Goal: Task Accomplishment & Management: Use online tool/utility

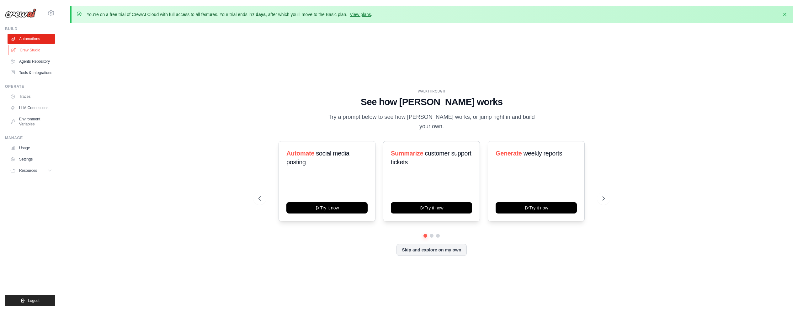
click at [38, 49] on link "Crew Studio" at bounding box center [31, 50] width 47 height 10
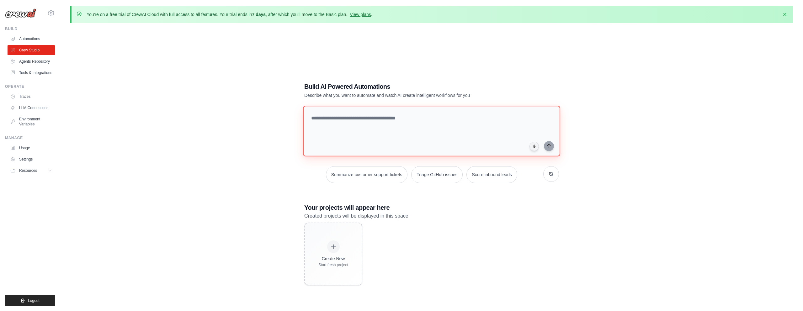
click at [340, 117] on textarea at bounding box center [431, 131] width 257 height 51
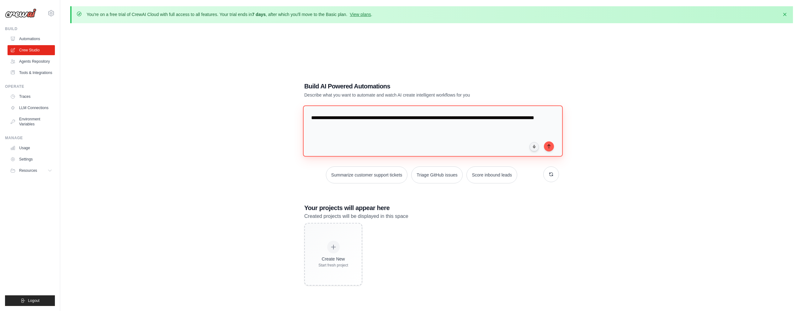
click at [524, 119] on textarea "**********" at bounding box center [433, 130] width 260 height 51
click at [403, 126] on textarea "**********" at bounding box center [433, 130] width 260 height 51
click at [425, 126] on textarea "**********" at bounding box center [433, 130] width 260 height 51
click at [397, 127] on textarea "**********" at bounding box center [433, 130] width 260 height 51
click at [472, 122] on textarea "**********" at bounding box center [433, 130] width 260 height 51
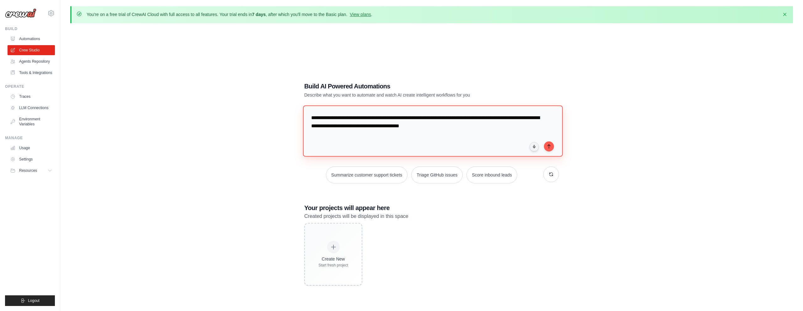
click at [465, 129] on textarea "**********" at bounding box center [433, 130] width 260 height 51
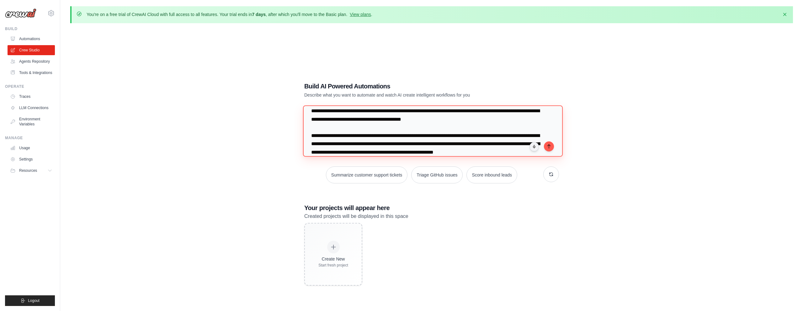
scroll to position [15, 0]
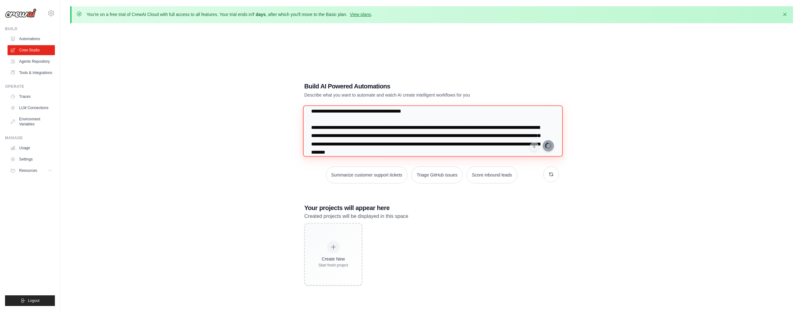
type textarea "**********"
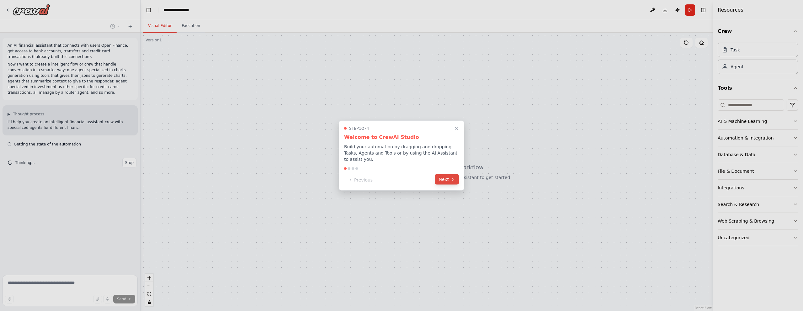
click at [445, 178] on button "Next" at bounding box center [447, 179] width 24 height 10
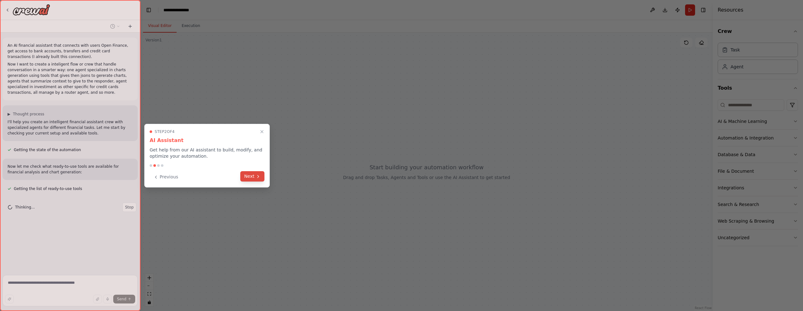
click at [251, 180] on button "Next" at bounding box center [252, 176] width 24 height 10
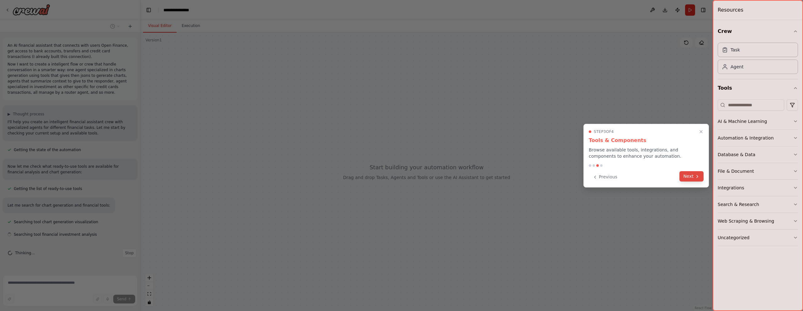
click at [687, 174] on button "Next" at bounding box center [691, 176] width 24 height 10
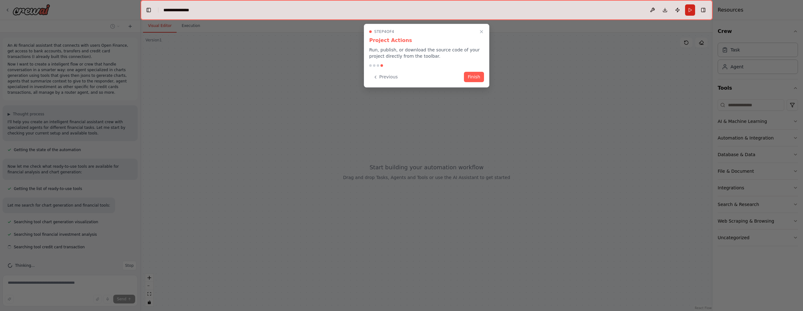
scroll to position [8, 0]
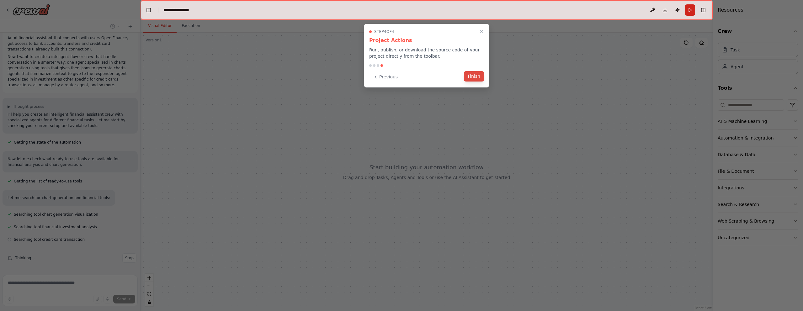
click at [478, 76] on button "Finish" at bounding box center [474, 76] width 20 height 10
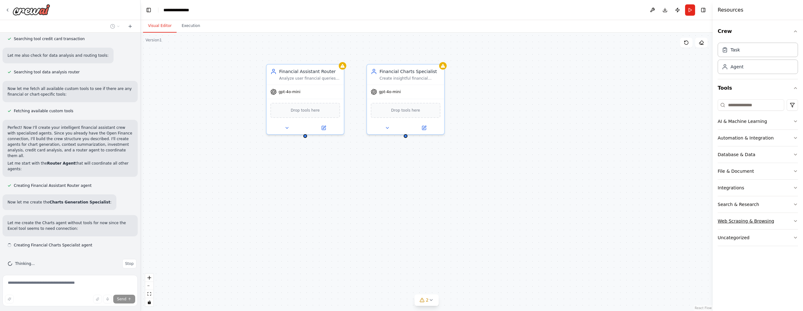
scroll to position [214, 0]
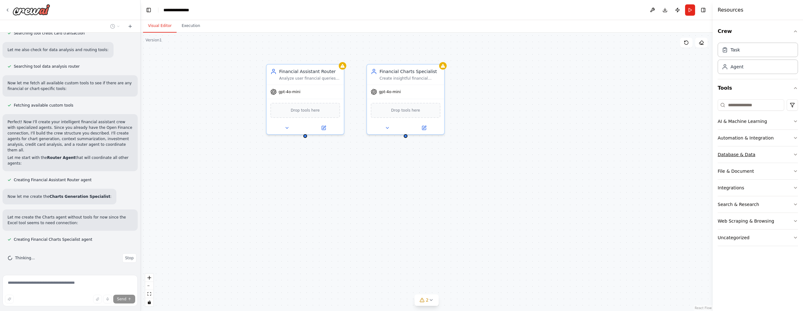
click at [776, 154] on button "Database & Data" at bounding box center [757, 154] width 80 height 16
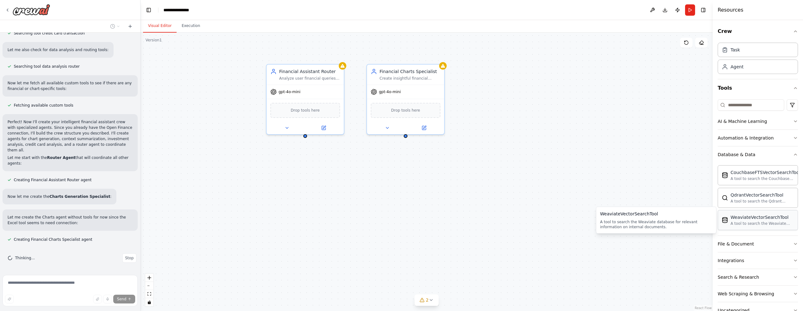
scroll to position [247, 0]
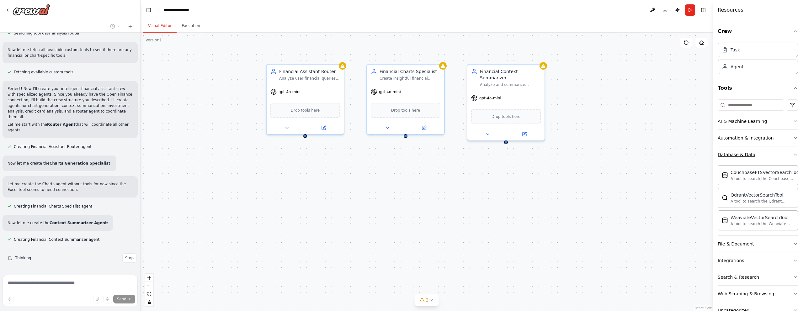
click at [746, 153] on div "Database & Data" at bounding box center [736, 154] width 38 height 6
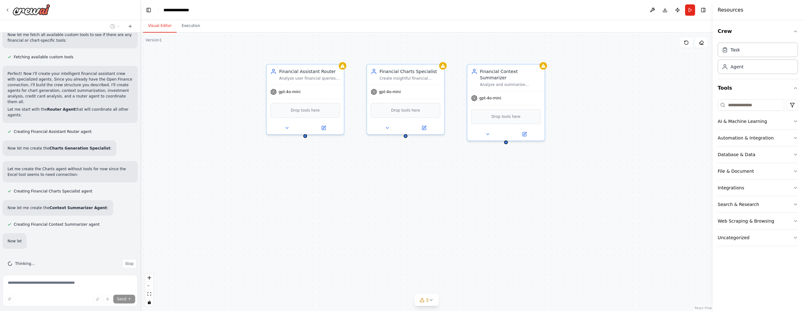
scroll to position [280, 0]
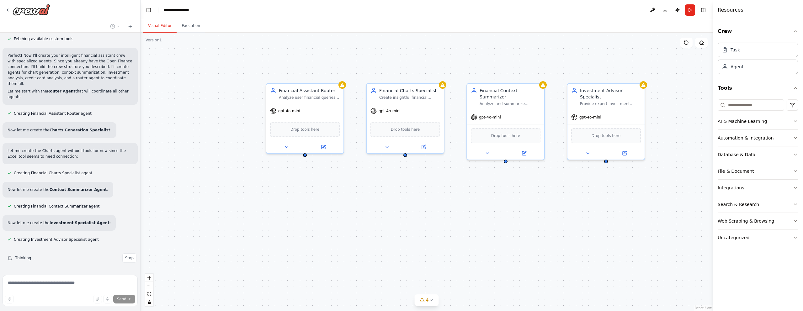
drag, startPoint x: 447, startPoint y: 179, endPoint x: 446, endPoint y: 200, distance: 21.0
click at [447, 200] on div "Financial Assistant Router Analyze user financial queries and route them to the…" at bounding box center [426, 172] width 572 height 278
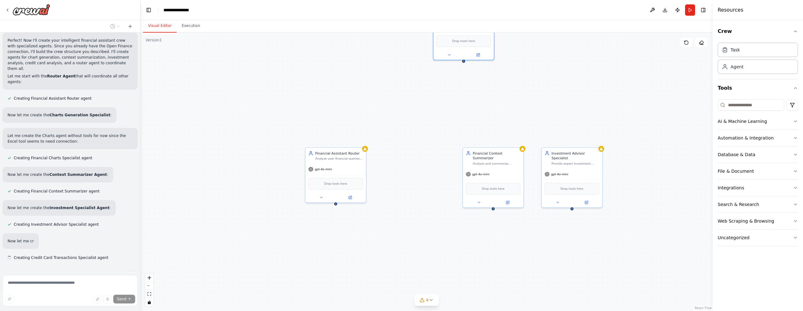
scroll to position [313, 0]
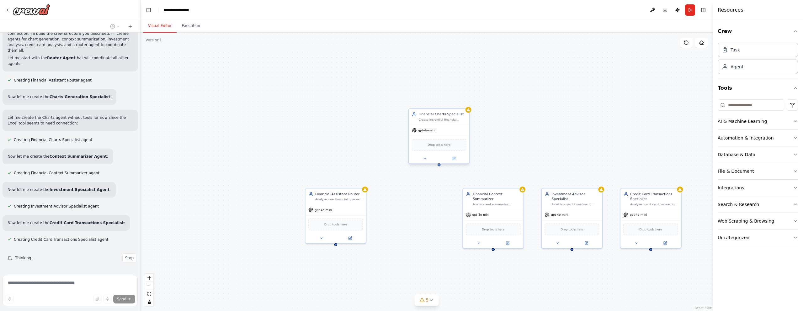
drag, startPoint x: 427, startPoint y: 129, endPoint x: 451, endPoint y: 128, distance: 24.2
click at [451, 128] on div "gpt-4o-mini" at bounding box center [438, 130] width 61 height 11
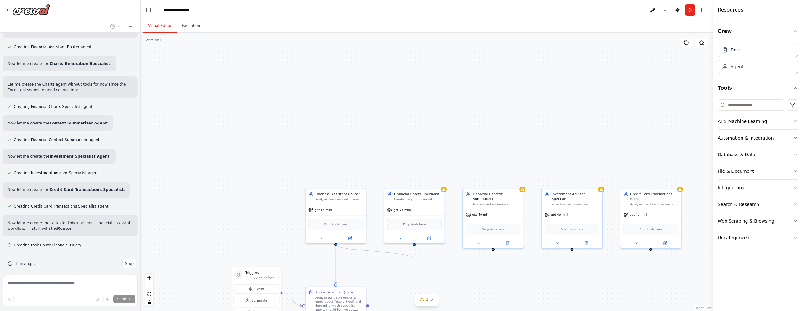
scroll to position [352, 0]
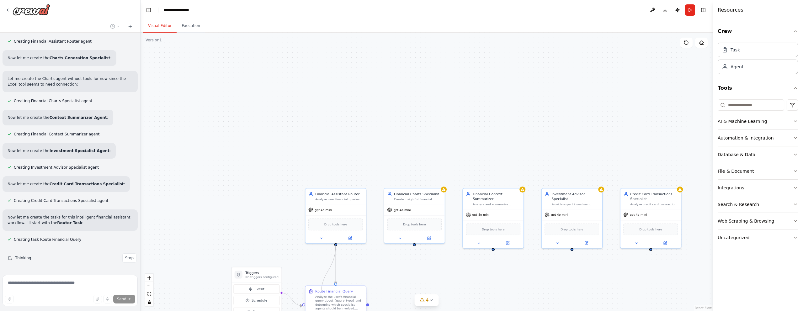
drag, startPoint x: 335, startPoint y: 244, endPoint x: 334, endPoint y: 287, distance: 43.0
click at [334, 287] on div "Triggers No triggers configured Event Schedule Manage Financial Assistant Route…" at bounding box center [430, 272] width 449 height 219
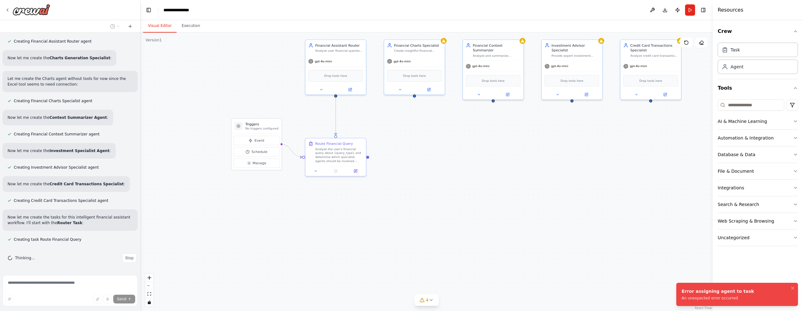
drag, startPoint x: 382, startPoint y: 275, endPoint x: 382, endPoint y: 126, distance: 148.3
click at [382, 126] on div ".deletable-edge-delete-btn { width: 20px; height: 20px; border: 0px solid #ffff…" at bounding box center [426, 172] width 572 height 278
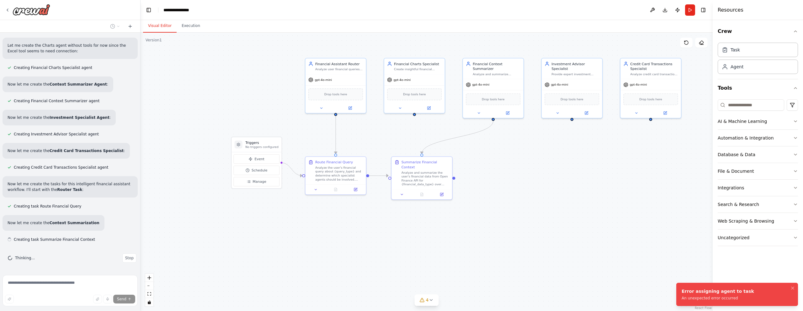
drag, startPoint x: 382, startPoint y: 131, endPoint x: 382, endPoint y: 150, distance: 18.5
click at [382, 150] on div ".deletable-edge-delete-btn { width: 20px; height: 20px; border: 0px solid #ffff…" at bounding box center [426, 172] width 572 height 278
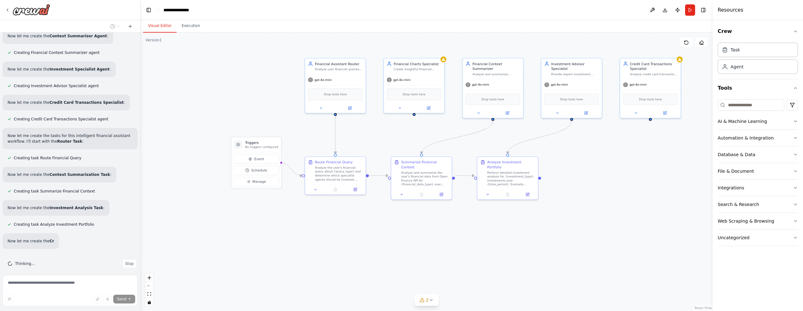
scroll to position [452, 0]
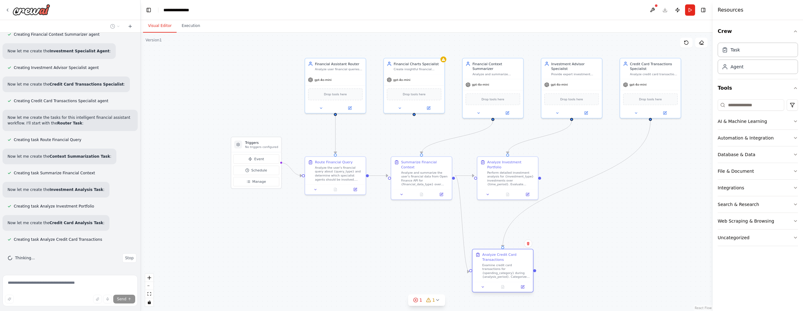
drag, startPoint x: 508, startPoint y: 218, endPoint x: 503, endPoint y: 267, distance: 49.5
click at [503, 267] on div "Examine credit card transactions for {spending_category} during {analysis_perio…" at bounding box center [506, 271] width 48 height 16
click at [616, 230] on div ".deletable-edge-delete-btn { width: 20px; height: 20px; border: 0px solid #ffff…" at bounding box center [426, 172] width 572 height 278
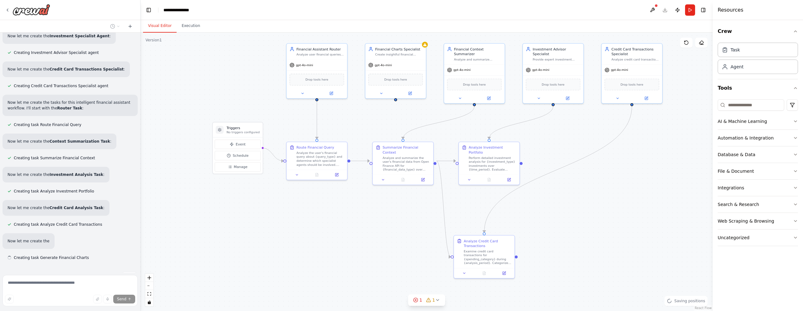
drag, startPoint x: 590, startPoint y: 229, endPoint x: 571, endPoint y: 214, distance: 23.6
click at [571, 214] on div ".deletable-edge-delete-btn { width: 20px; height: 20px; border: 0px solid #ffff…" at bounding box center [426, 172] width 572 height 278
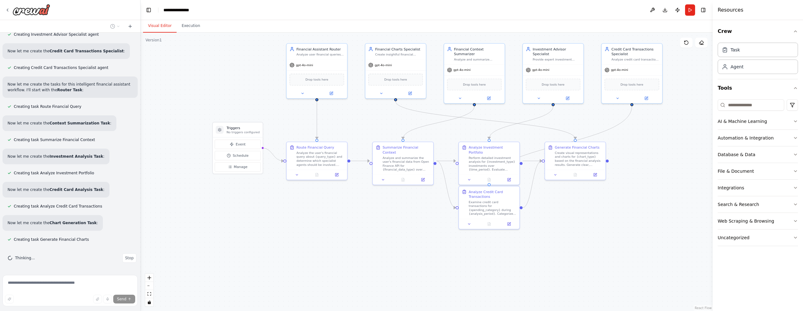
drag, startPoint x: 571, startPoint y: 214, endPoint x: 515, endPoint y: 195, distance: 59.5
click at [515, 195] on div ".deletable-edge-delete-btn { width: 20px; height: 20px; border: 0px solid #ffff…" at bounding box center [426, 172] width 572 height 278
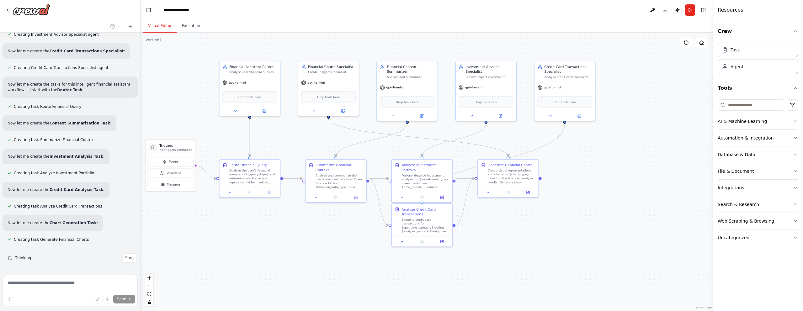
scroll to position [519, 0]
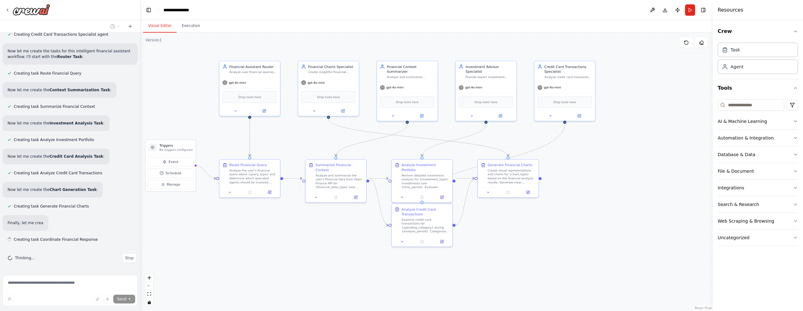
drag, startPoint x: 515, startPoint y: 197, endPoint x: 504, endPoint y: 232, distance: 36.8
click at [504, 232] on div ".deletable-edge-delete-btn { width: 20px; height: 20px; border: 0px solid #ffff…" at bounding box center [426, 172] width 572 height 278
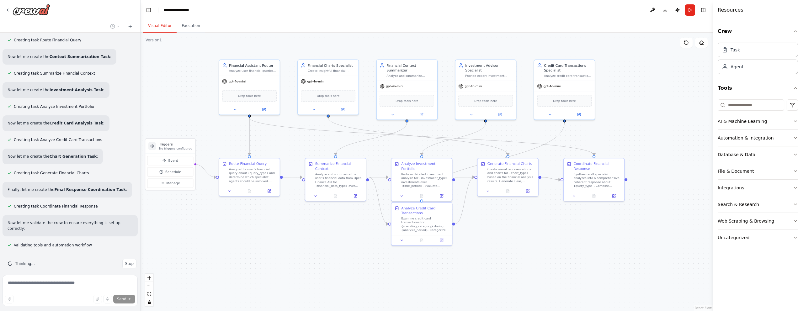
scroll to position [585, 0]
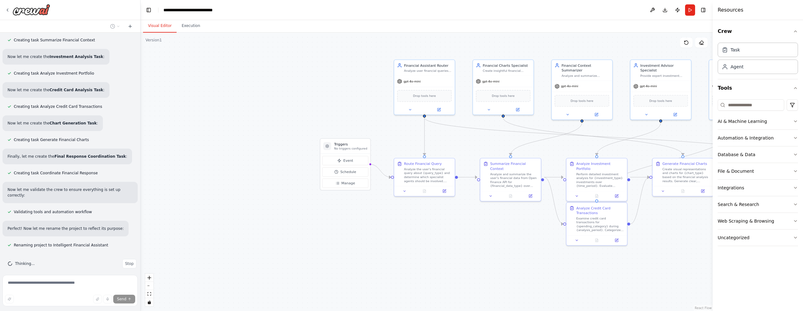
drag, startPoint x: 328, startPoint y: 232, endPoint x: 527, endPoint y: 230, distance: 199.1
click at [527, 231] on div ".deletable-edge-delete-btn { width: 20px; height: 20px; border: 0px solid #ffff…" at bounding box center [426, 172] width 572 height 278
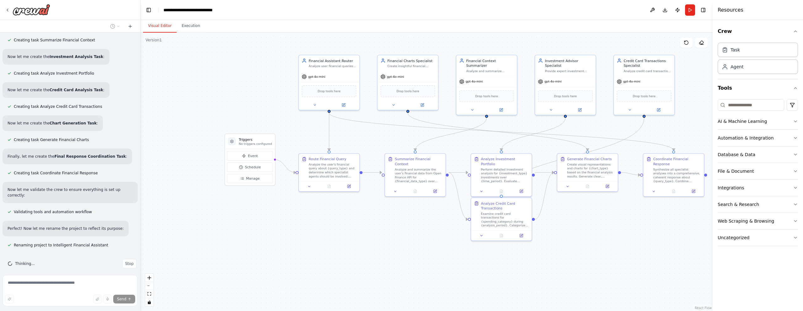
drag, startPoint x: 435, startPoint y: 250, endPoint x: 258, endPoint y: 247, distance: 176.2
click at [259, 247] on div ".deletable-edge-delete-btn { width: 20px; height: 20px; border: 0px solid #ffff…" at bounding box center [426, 172] width 572 height 278
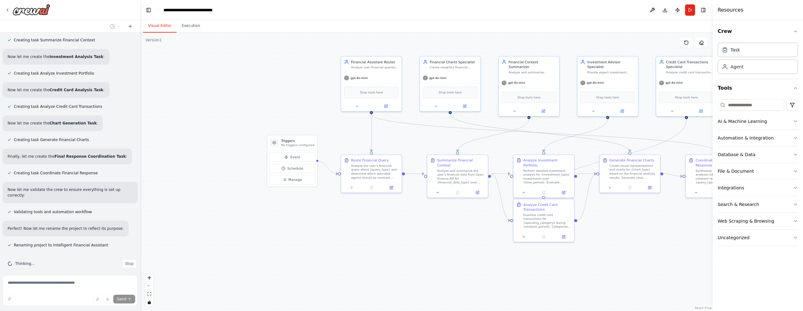
drag, startPoint x: 245, startPoint y: 237, endPoint x: 344, endPoint y: 236, distance: 99.1
click at [345, 236] on div ".deletable-edge-delete-btn { width: 20px; height: 20px; border: 0px solid #ffff…" at bounding box center [426, 172] width 572 height 278
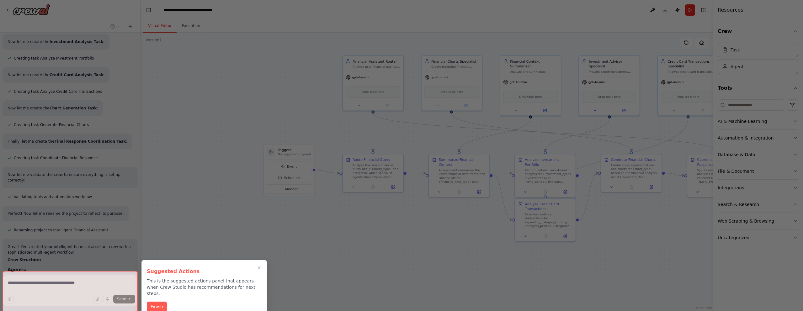
drag, startPoint x: 304, startPoint y: 142, endPoint x: 298, endPoint y: 152, distance: 11.8
click at [298, 152] on div "An AI financial assistant that connects with users Open Finance, get access to …" at bounding box center [401, 155] width 803 height 311
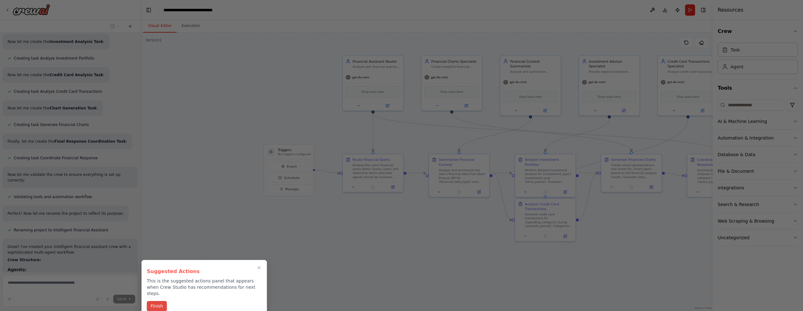
click at [151, 301] on button "Finish" at bounding box center [157, 306] width 20 height 10
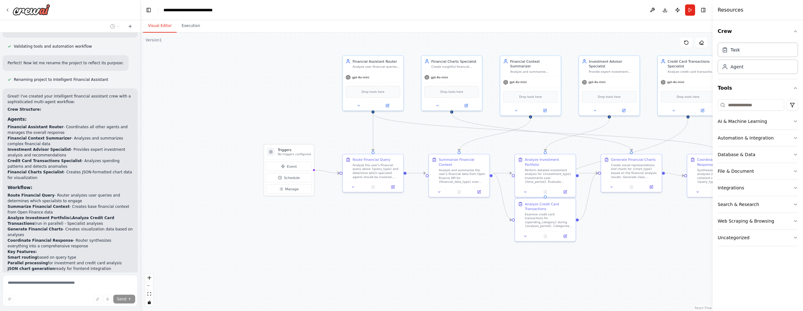
scroll to position [756, 0]
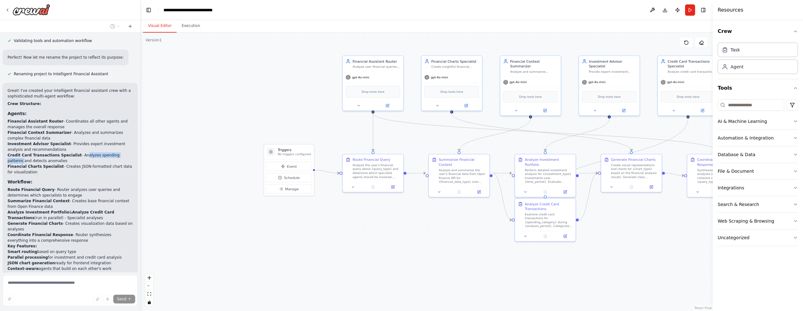
drag, startPoint x: 81, startPoint y: 151, endPoint x: 130, endPoint y: 151, distance: 49.2
click at [130, 152] on li "Credit Card Transactions Specialist - Analyzes spending patterns and detects an…" at bounding box center [70, 157] width 125 height 11
click at [126, 164] on li "Financial Charts Specialist - Creates JSON-formatted chart data for visualizati…" at bounding box center [70, 169] width 125 height 11
drag, startPoint x: 8, startPoint y: 155, endPoint x: 50, endPoint y: 155, distance: 42.3
click at [50, 155] on li "Credit Card Transactions Specialist - Analyzes spending patterns and detects an…" at bounding box center [70, 157] width 125 height 11
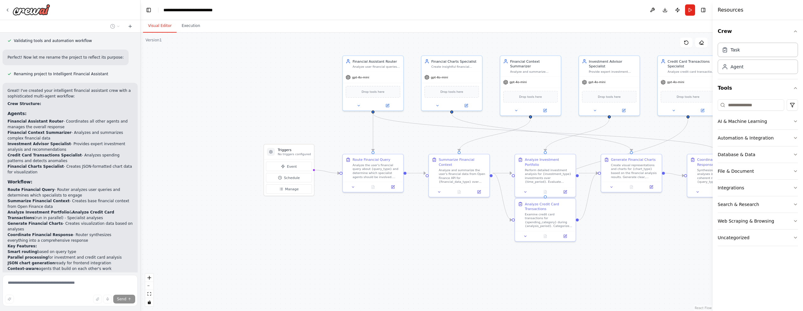
click at [73, 169] on li "Financial Charts Specialist - Creates JSON-formatted chart data for visualizati…" at bounding box center [70, 169] width 125 height 11
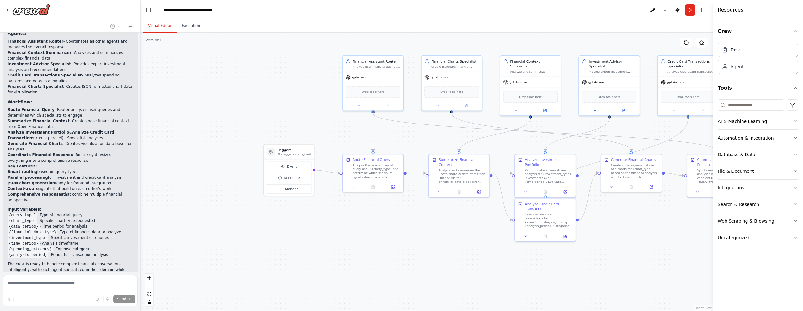
scroll to position [842, 0]
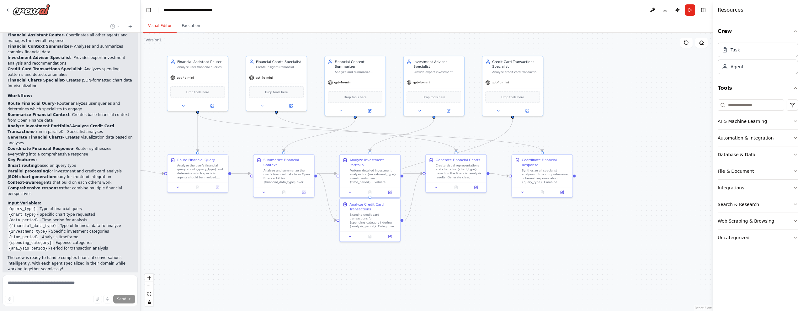
drag, startPoint x: 325, startPoint y: 116, endPoint x: 136, endPoint y: 116, distance: 189.0
click at [136, 116] on div "An AI financial assistant that connects with users Open Finance, get access to …" at bounding box center [401, 155] width 803 height 311
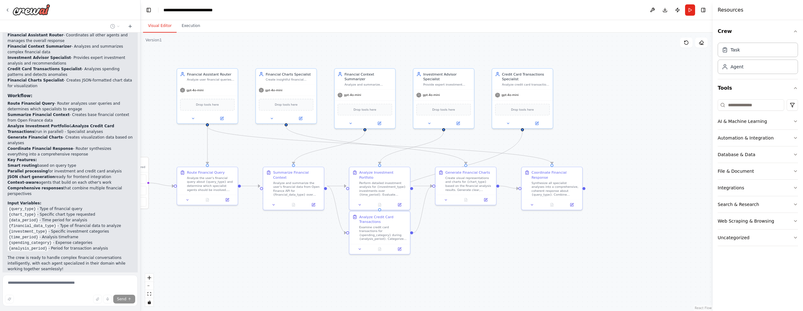
drag, startPoint x: 223, startPoint y: 141, endPoint x: 246, endPoint y: 153, distance: 26.1
click at [246, 154] on div ".deletable-edge-delete-btn { width: 20px; height: 20px; border: 0px solid #ffff…" at bounding box center [426, 172] width 572 height 278
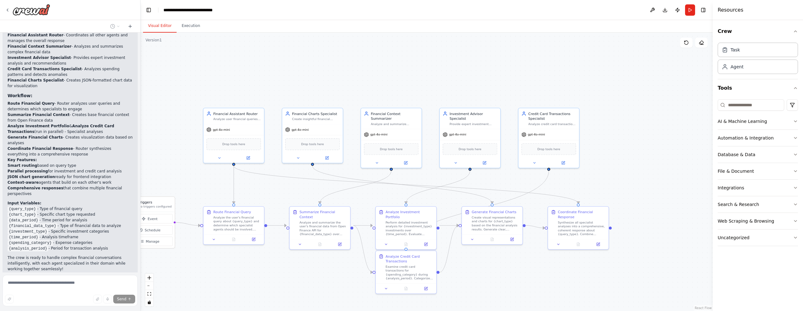
drag, startPoint x: 242, startPoint y: 54, endPoint x: 269, endPoint y: 94, distance: 48.5
click at [269, 94] on div ".deletable-edge-delete-btn { width: 20px; height: 20px; border: 0px solid #ffff…" at bounding box center [426, 172] width 572 height 278
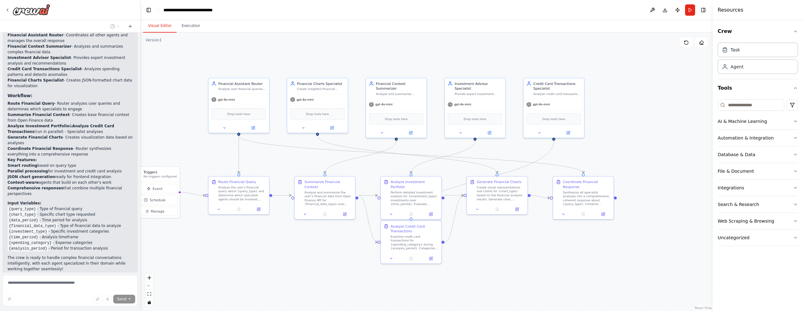
drag, startPoint x: 396, startPoint y: 67, endPoint x: 417, endPoint y: 37, distance: 36.6
click at [417, 37] on div ".deletable-edge-delete-btn { width: 20px; height: 20px; border: 0px solid #ffff…" at bounding box center [426, 172] width 572 height 278
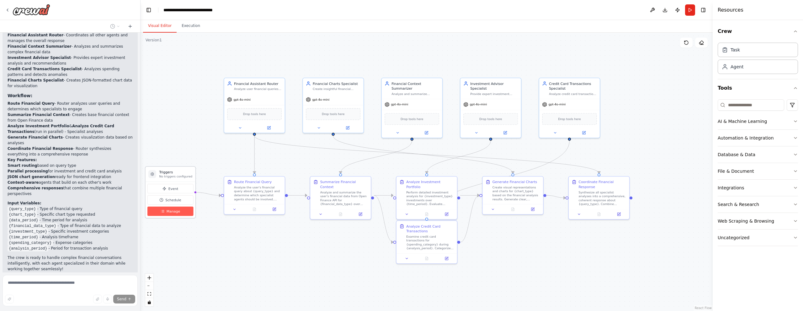
click at [167, 214] on button "Manage" at bounding box center [170, 211] width 46 height 9
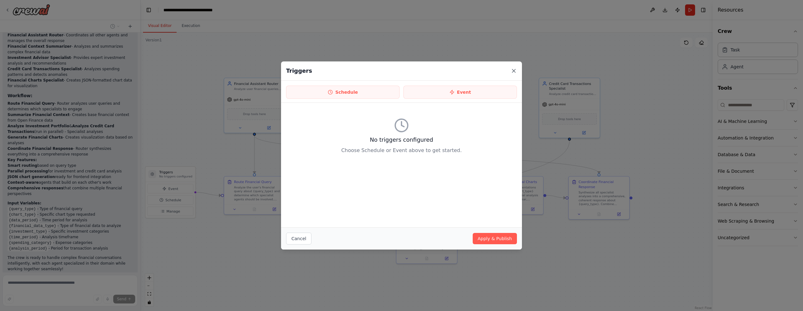
click at [512, 71] on icon at bounding box center [513, 71] width 6 height 6
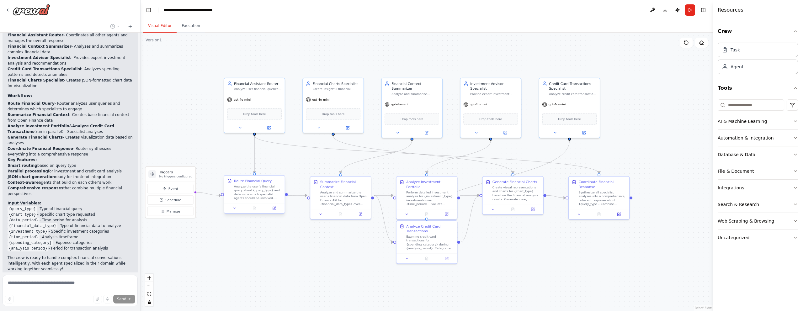
click at [261, 195] on div "Analyze the user's financial query about {query_type} and determine which speci…" at bounding box center [258, 192] width 48 height 16
click at [275, 213] on div "Route Financial Query Analyze the user's financial query about {query_type} and…" at bounding box center [254, 194] width 61 height 39
click at [275, 209] on icon at bounding box center [274, 208] width 3 height 3
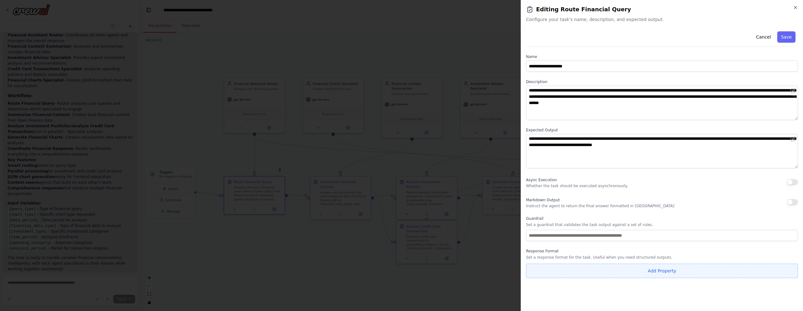
click at [654, 271] on button "Add Property" at bounding box center [662, 271] width 272 height 14
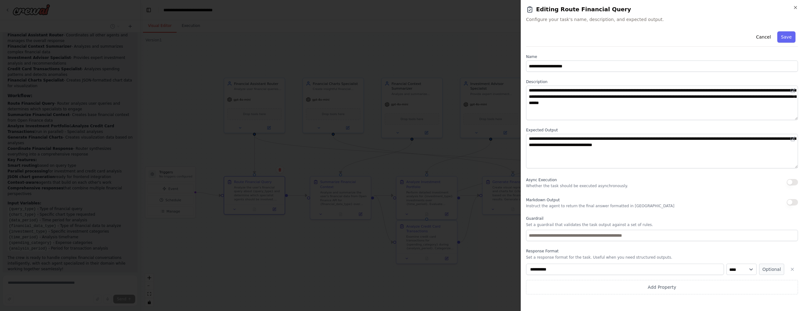
click at [703, 250] on label "Response Format" at bounding box center [662, 251] width 272 height 5
click at [790, 270] on icon "button" at bounding box center [791, 269] width 5 height 5
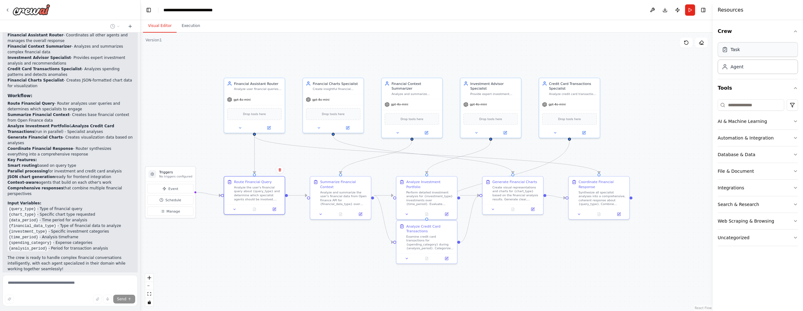
click at [740, 48] on div "Task" at bounding box center [757, 49] width 80 height 14
drag, startPoint x: 735, startPoint y: 66, endPoint x: 730, endPoint y: 66, distance: 5.0
click at [645, 119] on div "Goal of the agent" at bounding box center [656, 118] width 48 height 4
click at [678, 104] on div "Confirm" at bounding box center [678, 100] width 11 height 11
click at [678, 102] on icon at bounding box center [678, 99] width 3 height 3
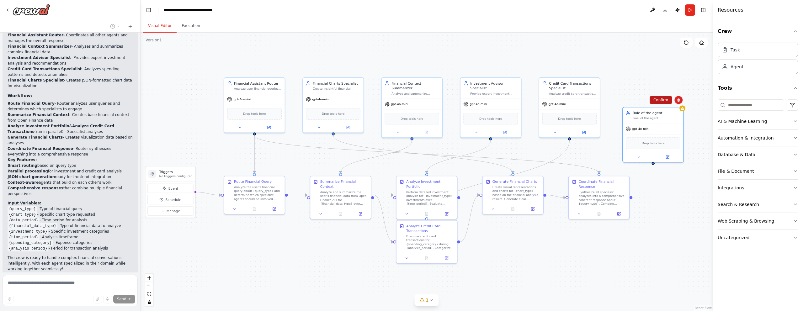
click at [659, 100] on button "Confirm" at bounding box center [660, 100] width 22 height 8
drag, startPoint x: 675, startPoint y: 118, endPoint x: 652, endPoint y: 108, distance: 24.7
click at [652, 112] on div at bounding box center [667, 117] width 61 height 10
click at [678, 87] on icon at bounding box center [678, 85] width 3 height 3
click at [661, 88] on button "Confirm" at bounding box center [660, 86] width 22 height 8
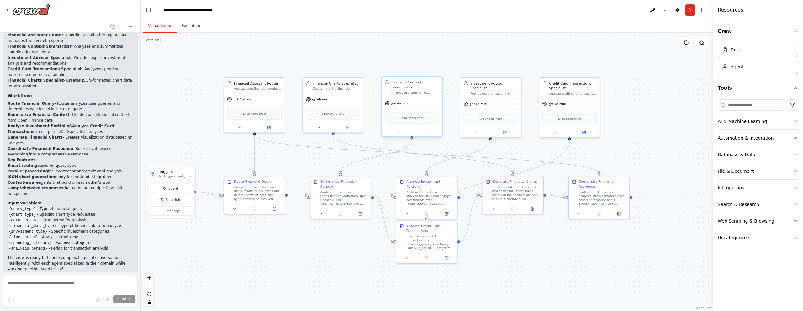
click at [423, 106] on div "gpt-4o-mini" at bounding box center [412, 103] width 61 height 11
click at [429, 132] on button at bounding box center [426, 132] width 28 height 6
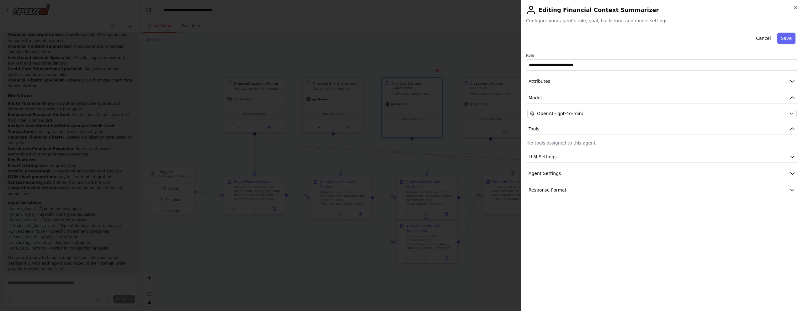
click at [567, 142] on p "No tools assigned to this agent." at bounding box center [661, 143] width 269 height 6
click at [629, 158] on button "LLM Settings" at bounding box center [662, 157] width 272 height 12
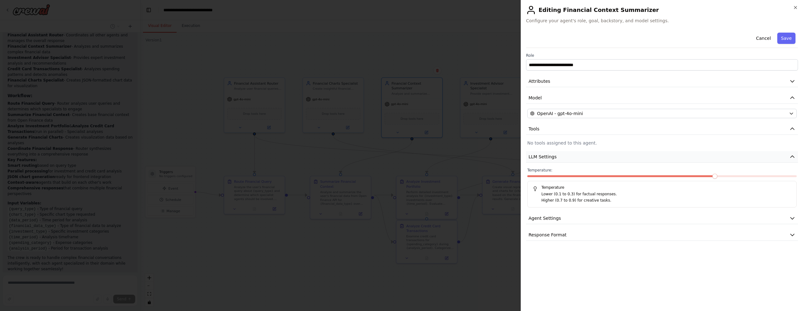
click at [629, 158] on button "LLM Settings" at bounding box center [662, 157] width 272 height 12
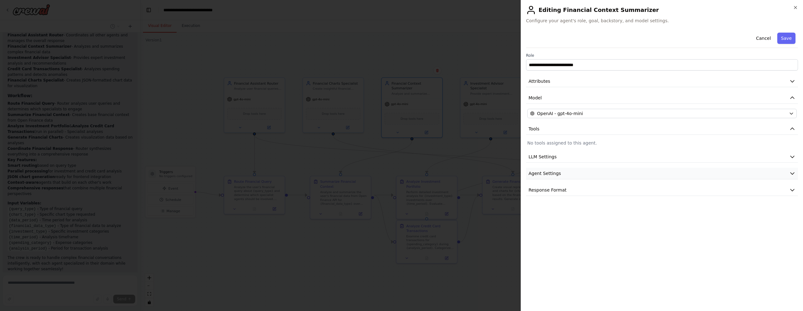
click at [625, 168] on button "Agent Settings" at bounding box center [662, 174] width 272 height 12
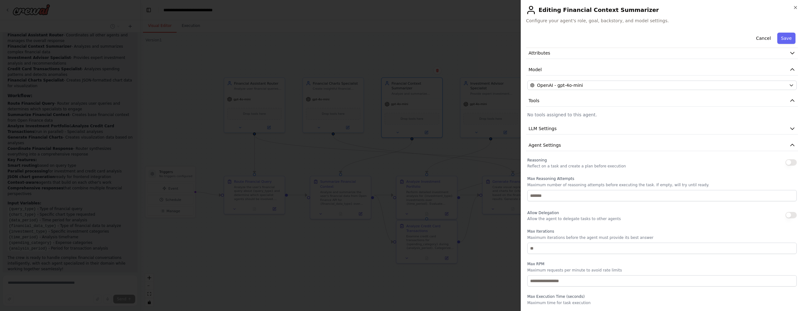
scroll to position [63, 0]
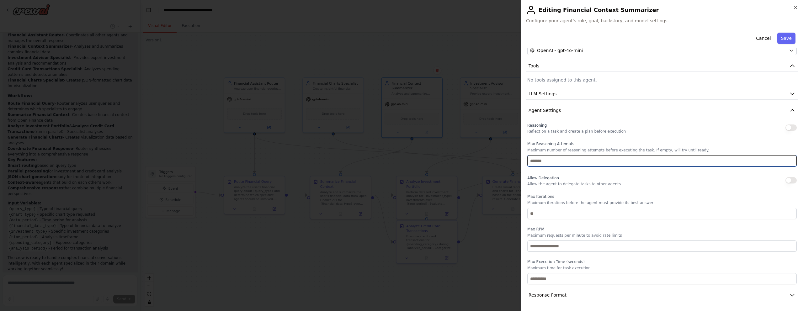
click at [611, 160] on input "number" at bounding box center [661, 160] width 269 height 11
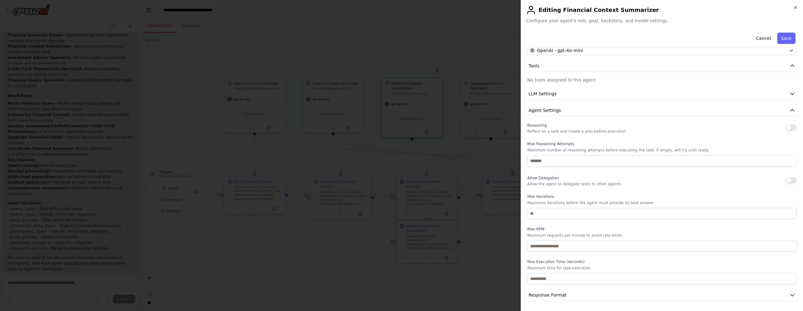
click at [651, 184] on div "Allow Delegation Allow the agent to delegate tasks to other agents" at bounding box center [661, 180] width 269 height 13
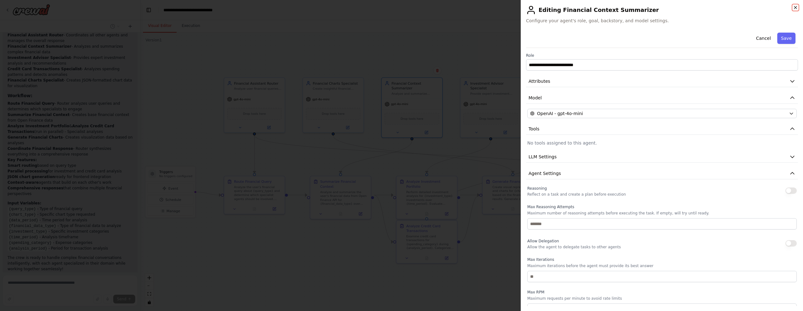
click at [794, 6] on icon "button" at bounding box center [795, 7] width 5 height 5
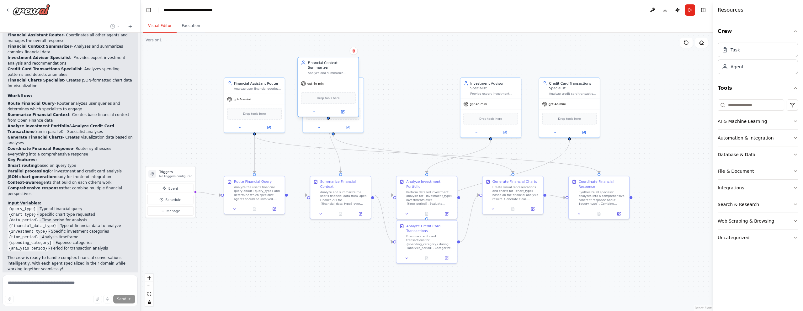
drag, startPoint x: 417, startPoint y: 113, endPoint x: 331, endPoint y: 95, distance: 87.3
click at [331, 95] on div "Drop tools here" at bounding box center [328, 98] width 55 height 12
drag, startPoint x: 334, startPoint y: 124, endPoint x: 407, endPoint y: 117, distance: 73.0
click at [407, 117] on div at bounding box center [407, 122] width 61 height 10
drag, startPoint x: 331, startPoint y: 77, endPoint x: 343, endPoint y: 94, distance: 20.8
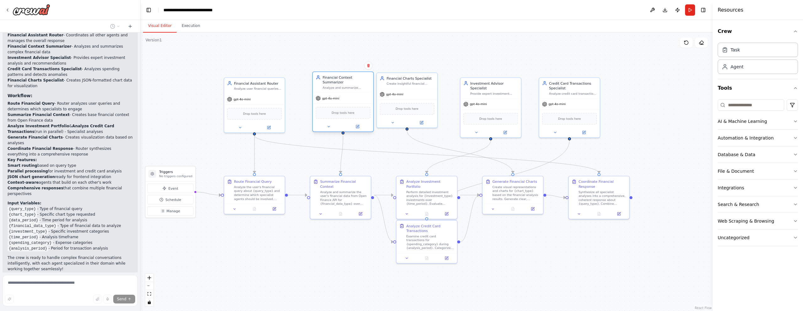
click at [343, 94] on div "Financial Context Summarizer Analyze and summarize complex financial data, tran…" at bounding box center [342, 101] width 61 height 61
drag, startPoint x: 329, startPoint y: 198, endPoint x: 325, endPoint y: 198, distance: 3.5
click at [325, 198] on div "Analyze and summarize the user's financial data from Open Finance API for {fina…" at bounding box center [342, 197] width 48 height 16
drag, startPoint x: 423, startPoint y: 106, endPoint x: 546, endPoint y: 58, distance: 132.2
click at [546, 58] on div "Drop tools here" at bounding box center [530, 59] width 55 height 12
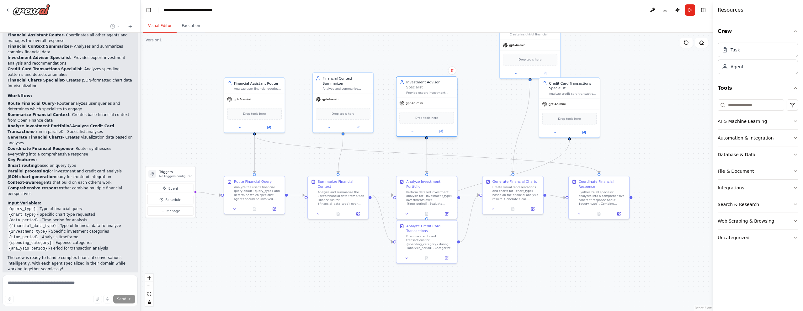
drag, startPoint x: 479, startPoint y: 109, endPoint x: 413, endPoint y: 109, distance: 66.1
click at [413, 109] on div "Drop tools here" at bounding box center [426, 117] width 61 height 18
drag, startPoint x: 350, startPoint y: 110, endPoint x: 343, endPoint y: 116, distance: 8.7
click at [343, 116] on span "Drop tools here" at bounding box center [338, 117] width 23 height 5
drag, startPoint x: 275, startPoint y: 110, endPoint x: 273, endPoint y: 113, distance: 3.9
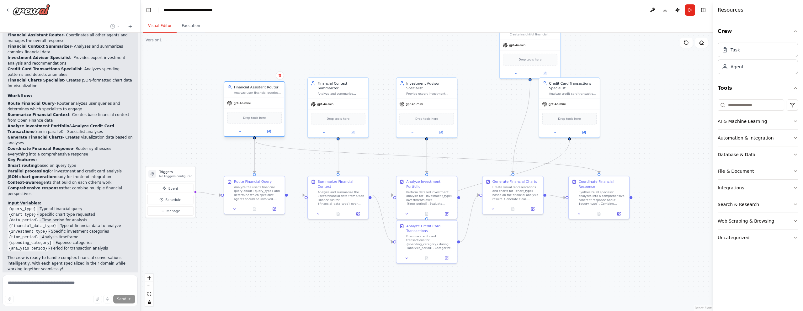
click at [273, 113] on div "Drop tools here" at bounding box center [254, 118] width 55 height 12
click at [432, 103] on div "gpt-4o-mini" at bounding box center [426, 103] width 61 height 11
click at [759, 152] on button "Database & Data" at bounding box center [757, 154] width 80 height 16
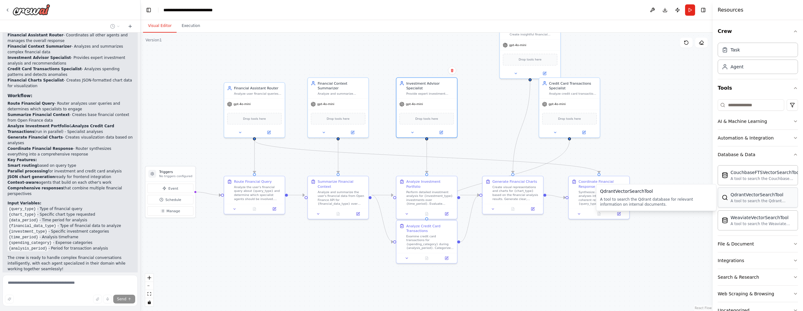
click at [758, 198] on div "QdrantVectorSearchTool A tool to search the Qdrant database for relevant inform…" at bounding box center [761, 198] width 63 height 12
click at [751, 153] on div "Database & Data" at bounding box center [736, 154] width 38 height 6
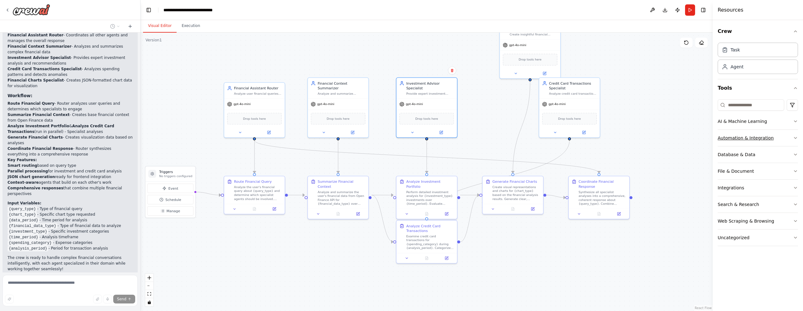
click at [756, 137] on div "Automation & Integration" at bounding box center [745, 138] width 56 height 6
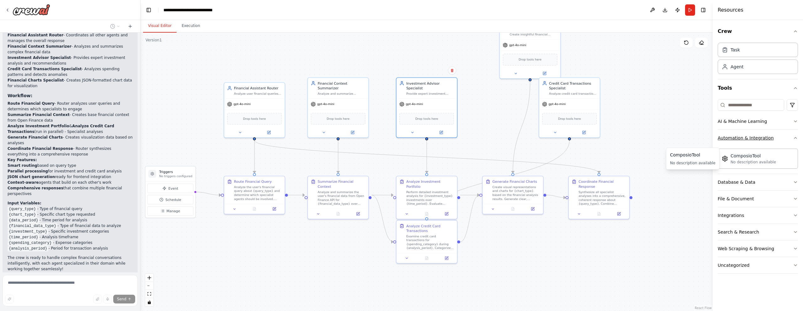
click at [758, 141] on div "Automation & Integration" at bounding box center [745, 138] width 56 height 6
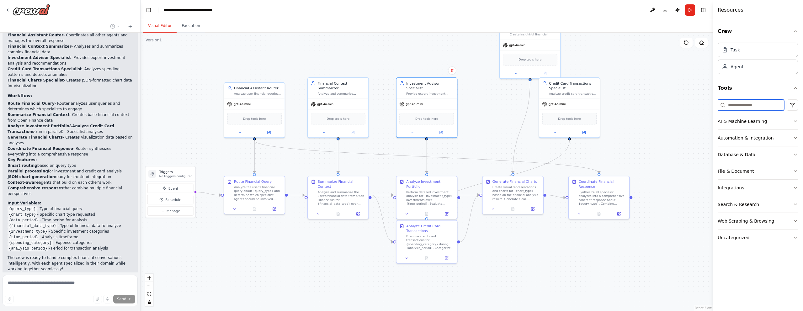
click at [751, 109] on input at bounding box center [750, 104] width 66 height 11
click at [750, 118] on div "AI & Machine Learning" at bounding box center [741, 121] width 49 height 6
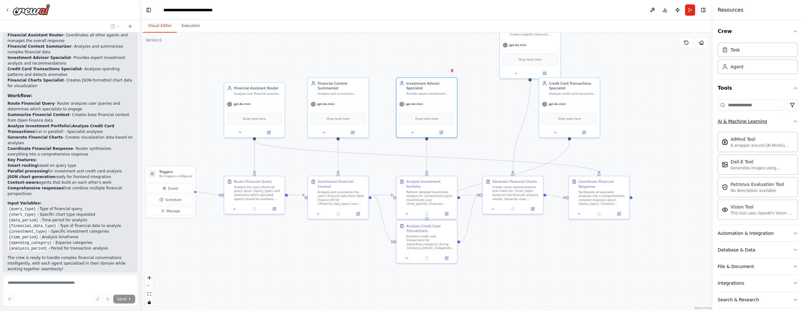
click at [750, 118] on div "AI & Machine Learning" at bounding box center [741, 121] width 49 height 6
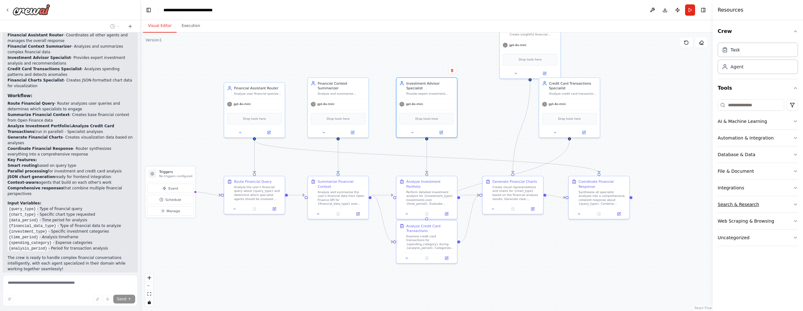
click at [748, 205] on div "Search & Research" at bounding box center [737, 204] width 41 height 6
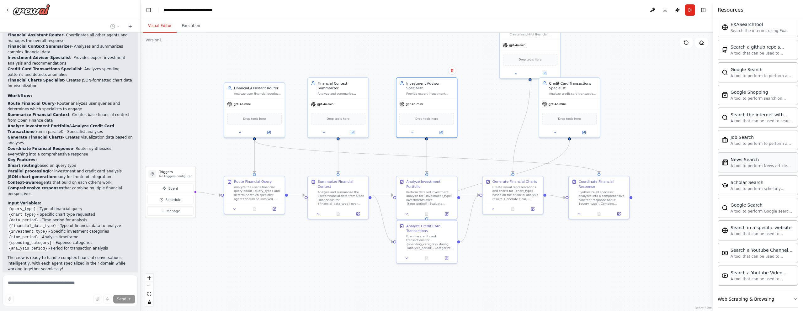
scroll to position [244, 0]
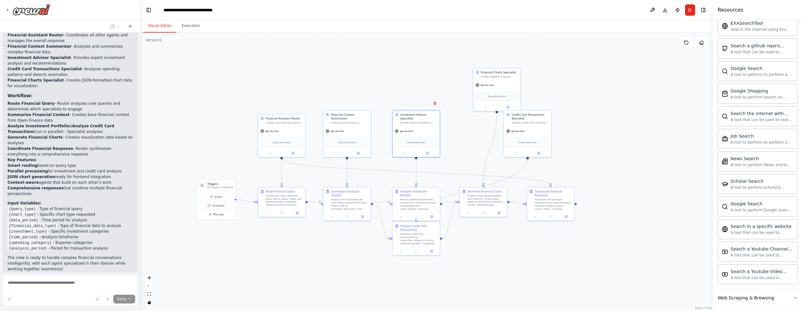
drag, startPoint x: 326, startPoint y: 230, endPoint x: 354, endPoint y: 230, distance: 27.9
click at [354, 230] on div ".deletable-edge-delete-btn { width: 20px; height: 20px; border: 0px solid #ffff…" at bounding box center [426, 172] width 572 height 278
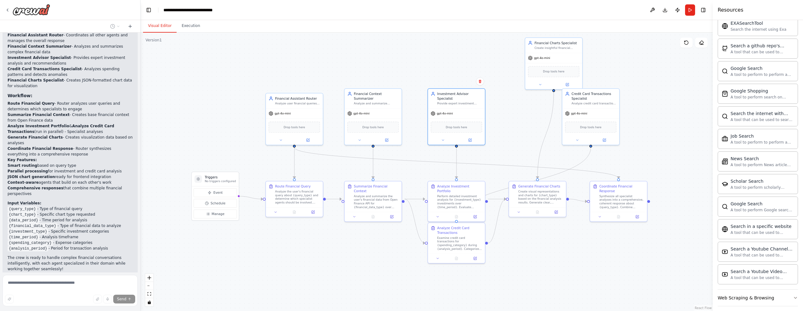
drag, startPoint x: 297, startPoint y: 255, endPoint x: 279, endPoint y: 255, distance: 17.9
click at [279, 255] on div ".deletable-edge-delete-btn { width: 20px; height: 20px; border: 0px solid #ffff…" at bounding box center [426, 172] width 572 height 278
click at [184, 19] on main "**********" at bounding box center [426, 155] width 572 height 311
click at [185, 22] on button "Execution" at bounding box center [190, 25] width 29 height 13
click at [161, 29] on button "Visual Editor" at bounding box center [160, 25] width 34 height 13
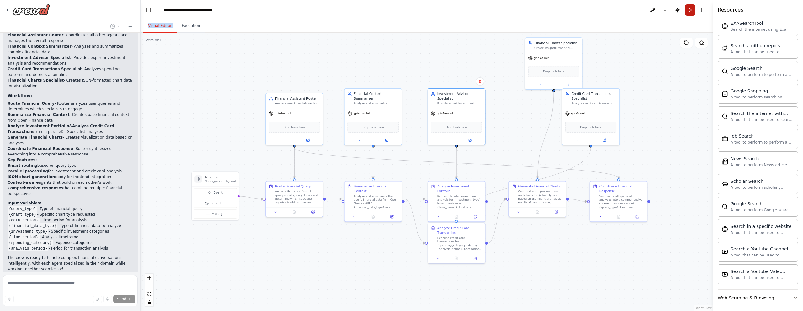
click at [689, 10] on button "Run" at bounding box center [690, 9] width 10 height 11
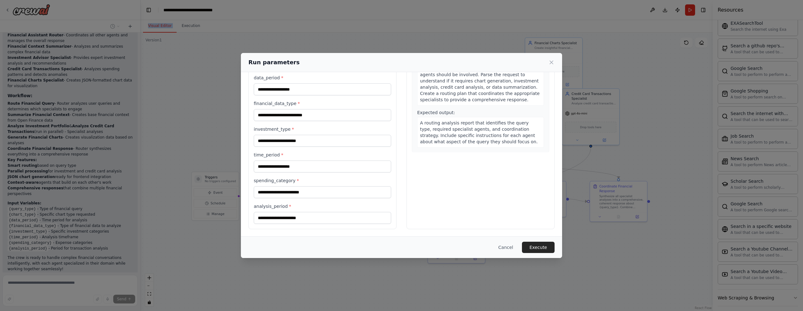
scroll to position [0, 0]
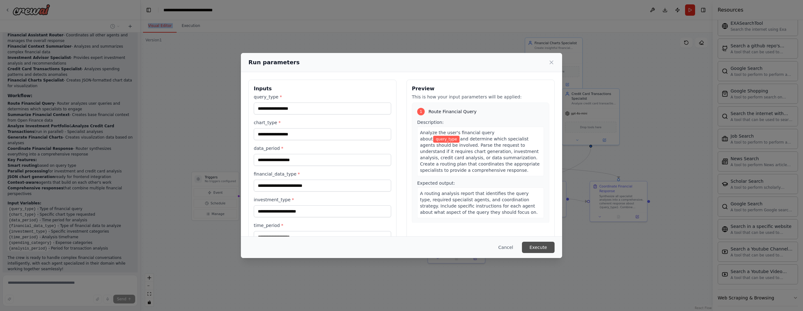
click at [535, 247] on button "Execute" at bounding box center [538, 247] width 33 height 11
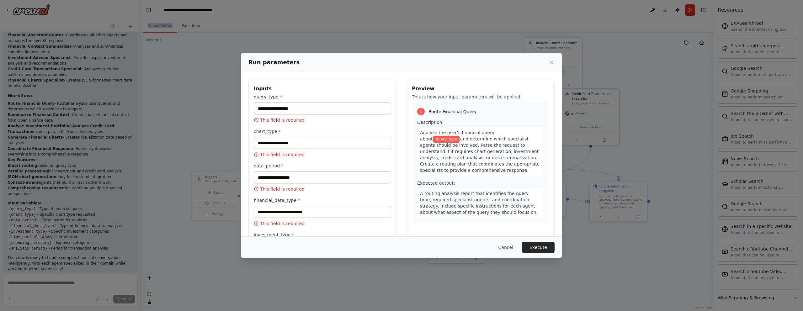
scroll to position [141, 0]
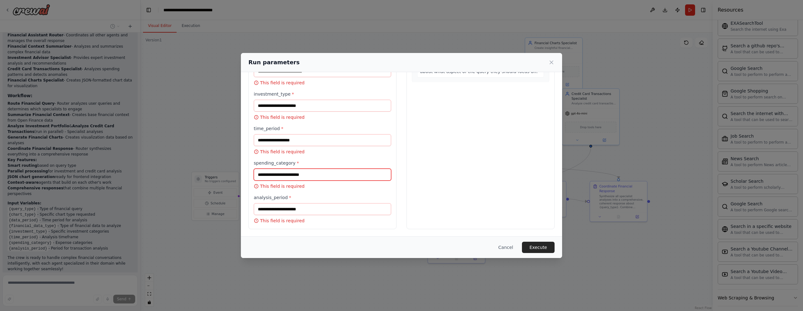
click at [308, 174] on input "spending_category *" at bounding box center [322, 175] width 137 height 12
click at [543, 247] on button "Execute" at bounding box center [538, 247] width 33 height 11
click at [510, 250] on button "Cancel" at bounding box center [505, 247] width 25 height 11
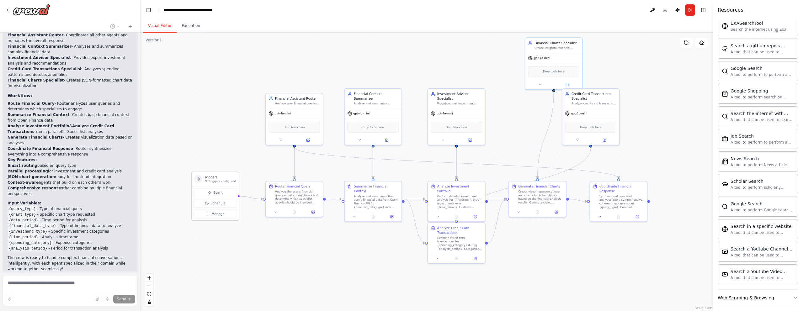
click at [215, 181] on p "No triggers configured" at bounding box center [220, 182] width 31 height 4
click at [747, 298] on button "Uncategorized" at bounding box center [757, 292] width 80 height 16
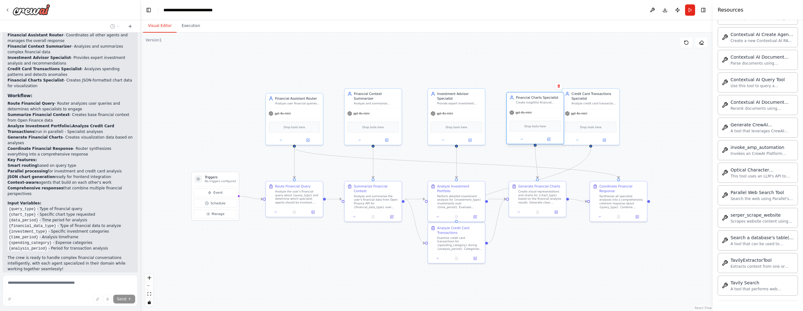
drag, startPoint x: 545, startPoint y: 54, endPoint x: 527, endPoint y: 107, distance: 55.8
click at [527, 108] on div "gpt-4o-mini" at bounding box center [534, 113] width 57 height 10
drag, startPoint x: 595, startPoint y: 113, endPoint x: 619, endPoint y: 113, distance: 24.5
click at [619, 113] on div "gpt-4o-mini" at bounding box center [613, 113] width 57 height 10
drag, startPoint x: 538, startPoint y: 115, endPoint x: 542, endPoint y: 112, distance: 4.8
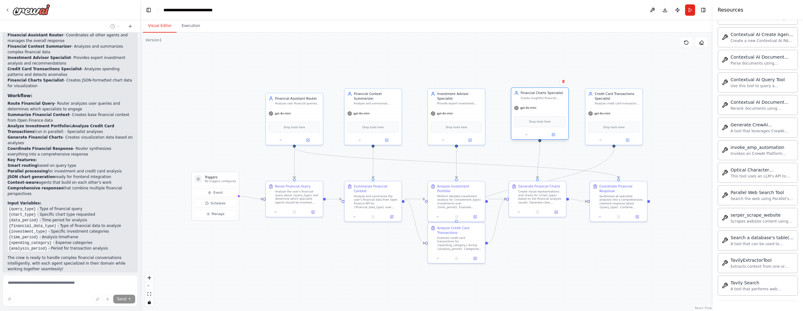
click at [542, 112] on div "gpt-4o-mini" at bounding box center [539, 108] width 57 height 10
click at [514, 55] on div ".deletable-edge-delete-btn { width: 20px; height: 20px; border: 0px solid #ffff…" at bounding box center [426, 172] width 572 height 278
drag, startPoint x: 463, startPoint y: 237, endPoint x: 463, endPoint y: 254, distance: 16.3
click at [463, 254] on div "Examine credit card transactions for {spending_category} during {analysis_perio…" at bounding box center [459, 256] width 45 height 15
click at [335, 199] on icon "Edge from 6c930ac3-8f19-4ae2-ac17-2c3b1a92320a to 45fed80e-98fd-4dc0-8a2b-11af5…" at bounding box center [334, 199] width 16 height 0
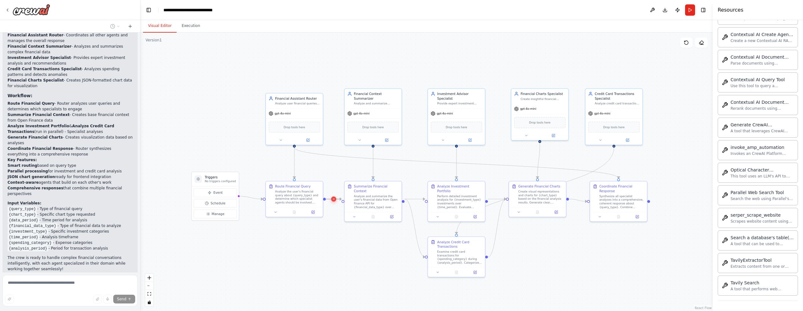
click at [334, 200] on icon at bounding box center [333, 199] width 3 height 4
click at [350, 200] on div "Summarize Financial Context Analyze and summarize the user's financial data fro…" at bounding box center [372, 195] width 51 height 25
drag, startPoint x: 343, startPoint y: 198, endPoint x: 325, endPoint y: 198, distance: 17.9
click at [325, 198] on div "Triggers No triggers configured Event Schedule Manage Financial Assistant Route…" at bounding box center [384, 168] width 422 height 206
click at [413, 170] on div ".deletable-edge-delete-btn { width: 20px; height: 20px; border: 0px solid #ffff…" at bounding box center [426, 172] width 572 height 278
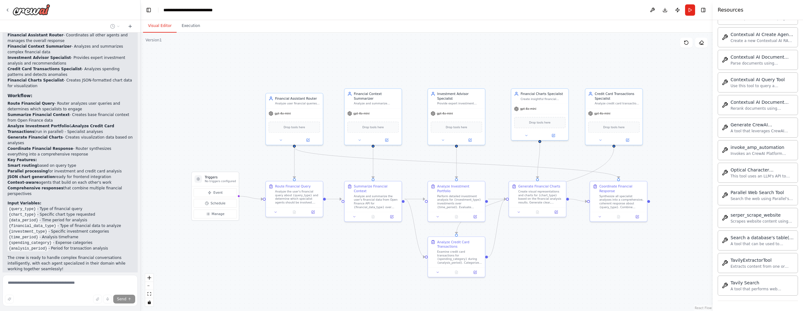
click at [378, 252] on div ".deletable-edge-delete-btn { width: 20px; height: 20px; border: 0px solid #ffff…" at bounding box center [426, 172] width 572 height 278
click at [455, 198] on div "Perform detailed investment analysis for {investment_type} investments over {ti…" at bounding box center [459, 200] width 45 height 15
click at [474, 214] on icon at bounding box center [475, 216] width 4 height 4
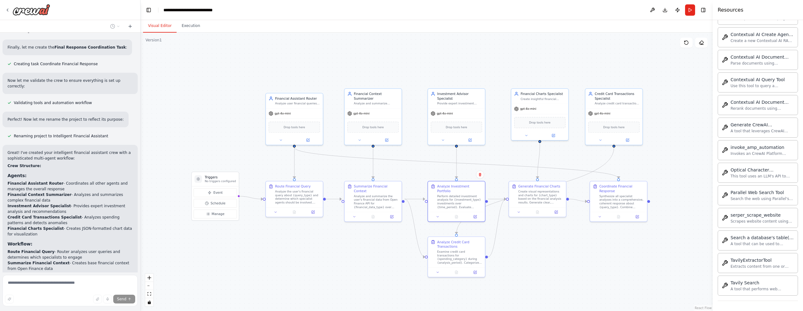
scroll to position [921, 0]
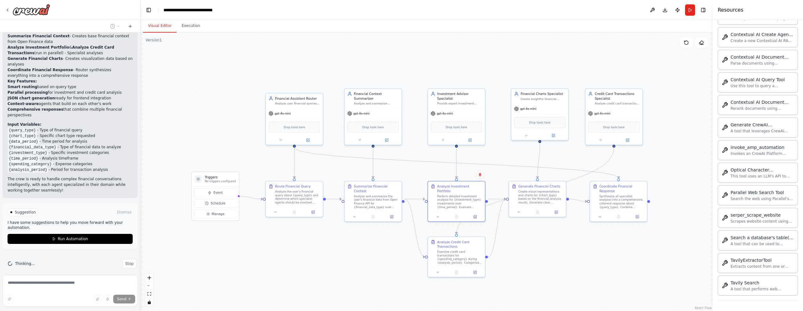
click at [53, 300] on div "Send" at bounding box center [70, 299] width 130 height 9
click at [134, 259] on button "Stop" at bounding box center [129, 263] width 14 height 9
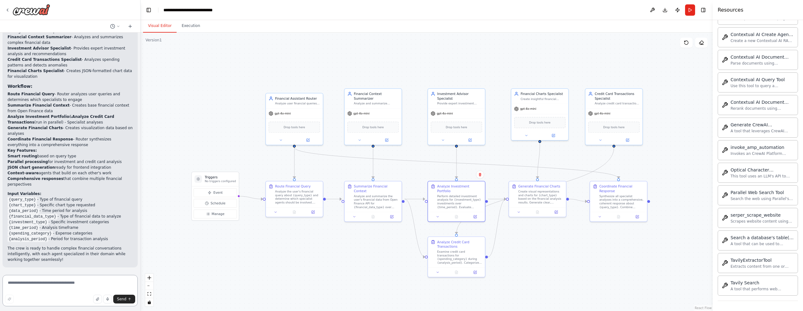
scroll to position [846, 0]
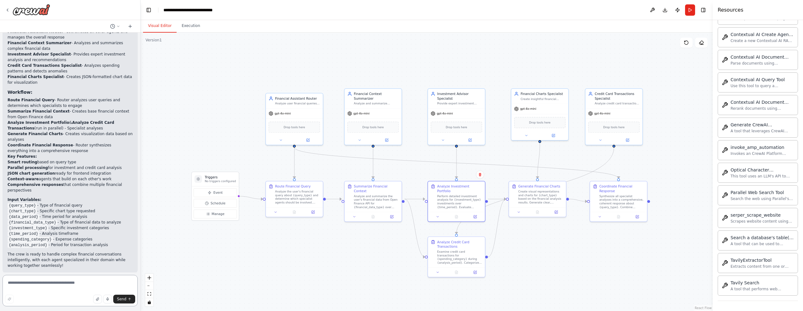
click at [34, 289] on textarea at bounding box center [70, 290] width 135 height 31
type textarea "*"
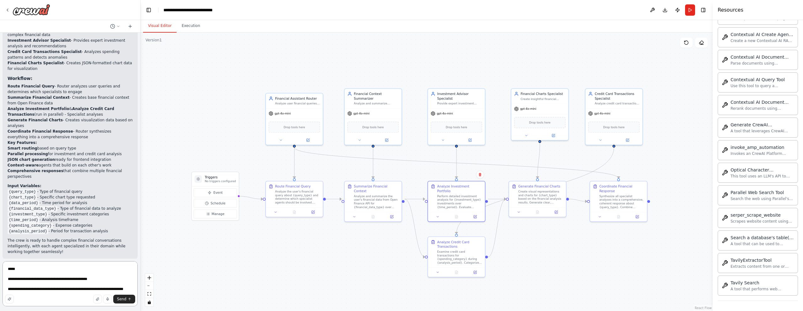
scroll to position [865, 0]
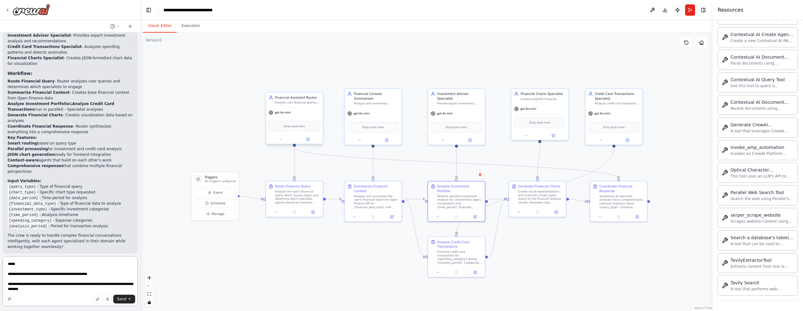
type textarea "**********"
drag, startPoint x: 292, startPoint y: 121, endPoint x: 288, endPoint y: 115, distance: 7.8
click at [288, 118] on div "Drop tools here" at bounding box center [294, 126] width 57 height 17
click at [319, 149] on icon "Edge from d632eeb9-434d-4ca9-a2e5-32133019020e to 5fe8118a-a2cc-47df-8965-d72fc…" at bounding box center [454, 160] width 329 height 35
click at [312, 164] on div ".deletable-edge-delete-btn { width: 20px; height: 20px; border: 0px solid #ffff…" at bounding box center [426, 172] width 572 height 278
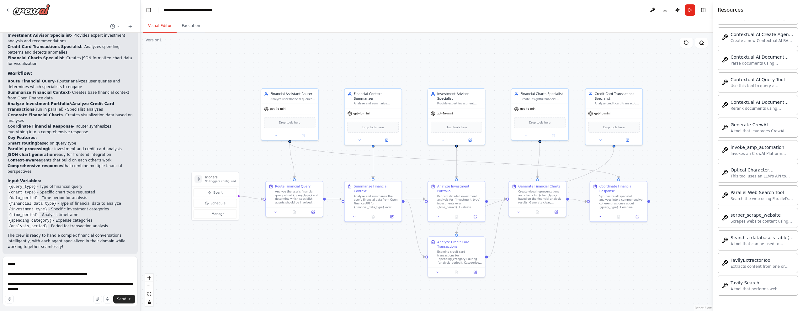
click at [333, 199] on icon "Edge from 6c930ac3-8f19-4ae2-ac17-2c3b1a92320a to 45fed80e-98fd-4dc0-8a2b-11af5…" at bounding box center [334, 199] width 16 height 0
click at [333, 199] on icon at bounding box center [333, 199] width 3 height 4
drag, startPoint x: 295, startPoint y: 198, endPoint x: 292, endPoint y: 197, distance: 3.9
click at [292, 197] on div "Analyze the user's financial query about {query_type} and determine which speci…" at bounding box center [292, 196] width 45 height 15
click at [341, 240] on div ".deletable-edge-delete-btn { width: 20px; height: 20px; border: 0px solid #ffff…" at bounding box center [426, 172] width 572 height 278
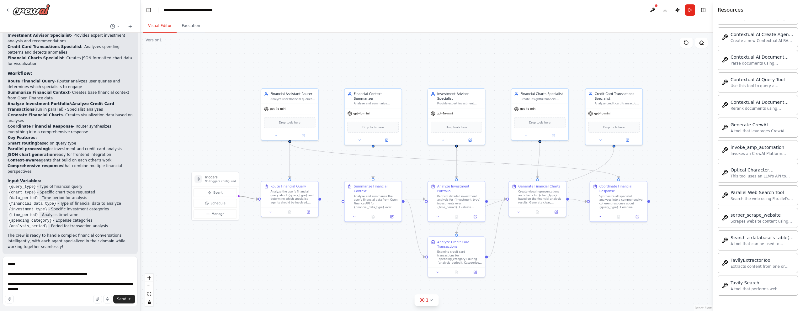
click at [247, 197] on icon "Edge from triggers to 6c930ac3-8f19-4ae2-ac17-2c3b1a92320a" at bounding box center [248, 197] width 20 height 3
click at [250, 195] on div ".deletable-edge-delete-btn { width: 20px; height: 20px; border: 0px solid #ffff…" at bounding box center [426, 172] width 572 height 278
click at [247, 196] on icon "Edge from triggers to 6c930ac3-8f19-4ae2-ac17-2c3b1a92320a" at bounding box center [248, 197] width 20 height 3
click at [291, 110] on div "gpt-4o-mini" at bounding box center [289, 108] width 57 height 10
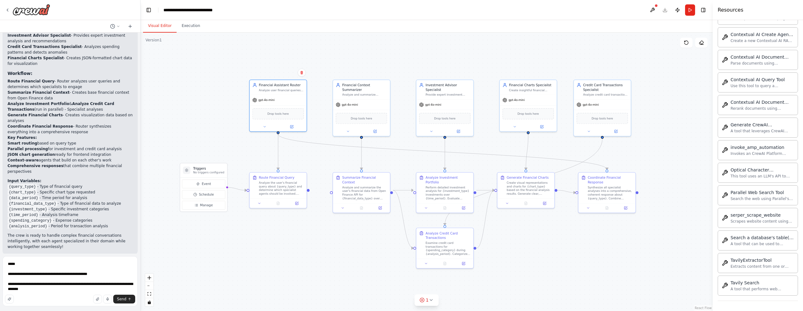
drag, startPoint x: 320, startPoint y: 201, endPoint x: 308, endPoint y: 192, distance: 14.5
click at [308, 192] on div ".deletable-edge-delete-btn { width: 20px; height: 20px; border: 0px solid #ffff…" at bounding box center [426, 172] width 572 height 278
drag, startPoint x: 308, startPoint y: 189, endPoint x: 332, endPoint y: 190, distance: 24.5
click at [332, 190] on div "Triggers No triggers configured Event Schedule Manage Financial Assistant Route…" at bounding box center [372, 159] width 422 height 206
drag, startPoint x: 308, startPoint y: 189, endPoint x: 415, endPoint y: 191, distance: 106.9
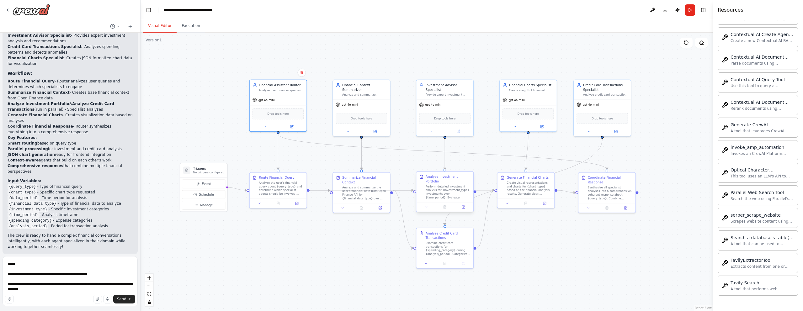
click at [415, 191] on div ".deletable-edge-delete-btn { width: 20px; height: 20px; border: 0px solid #ffff…" at bounding box center [426, 172] width 572 height 278
drag, startPoint x: 444, startPoint y: 192, endPoint x: 359, endPoint y: 246, distance: 100.3
click at [359, 246] on div "Perform detailed investment analysis for {investment_type} investments over {ti…" at bounding box center [364, 247] width 45 height 15
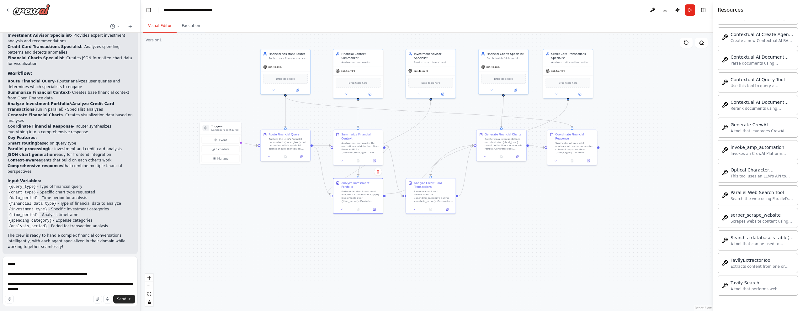
drag, startPoint x: 433, startPoint y: 214, endPoint x: 418, endPoint y: 160, distance: 55.9
click at [418, 160] on div ".deletable-edge-delete-btn { width: 20px; height: 20px; border: 0px solid #ffff…" at bounding box center [426, 172] width 572 height 278
click at [361, 169] on icon "Edge from 1ab78446-71b1-4108-b1a8-1800f0ceb765 to 3561ef2f-0c68-4144-9bb1-3d877…" at bounding box center [394, 137] width 73 height 75
click at [386, 151] on icon "Edge from 45fed80e-98fd-4dc0-8a2b-11af5ae6f6c8 to 3561ef2f-0c68-4144-9bb1-3d877…" at bounding box center [358, 169] width 61 height 48
click at [383, 147] on div ".deletable-edge-delete-btn { width: 20px; height: 20px; border: 0px solid #ffff…" at bounding box center [426, 172] width 572 height 278
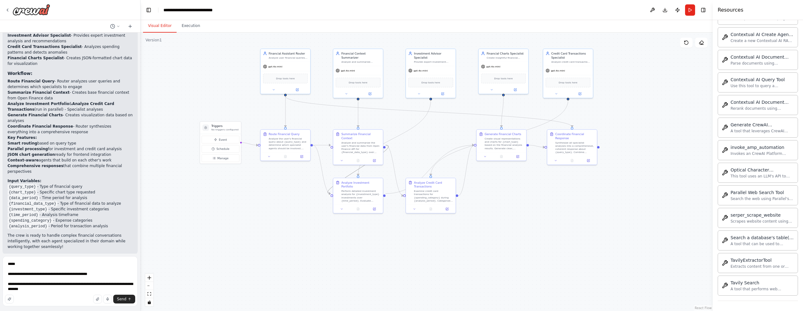
click at [348, 177] on icon "Edge from 45fed80e-98fd-4dc0-8a2b-11af5ae6f6c8 to 3561ef2f-0c68-4144-9bb1-3d877…" at bounding box center [358, 169] width 61 height 48
click at [359, 170] on icon at bounding box center [357, 169] width 3 height 3
drag, startPoint x: 433, startPoint y: 81, endPoint x: 434, endPoint y: 153, distance: 72.4
click at [434, 153] on span "Drop tools here" at bounding box center [430, 154] width 19 height 4
click at [359, 176] on div ".deletable-edge-delete-btn { width: 20px; height: 20px; border: 0px solid #ffff…" at bounding box center [426, 172] width 572 height 278
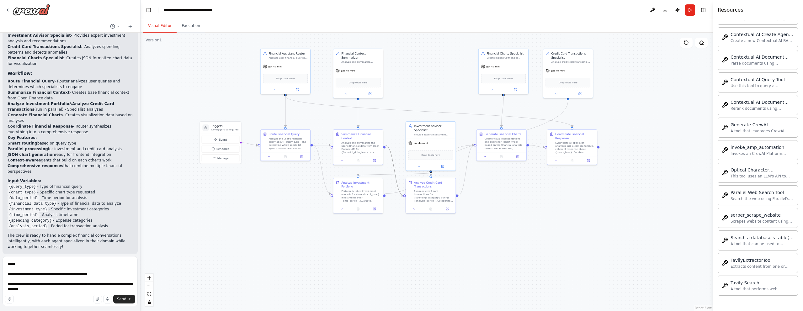
click at [396, 175] on icon "Edge from 45fed80e-98fd-4dc0-8a2b-11af5ae6f6c8 to 41b04466-b84a-4f36-9448-6266a…" at bounding box center [394, 170] width 18 height 50
click at [400, 174] on icon "Edge from 1ab78446-71b1-4108-b1a8-1800f0ceb765 to 3561ef2f-0c68-4144-9bb1-3d877…" at bounding box center [394, 174] width 73 height 3
click at [396, 174] on button at bounding box center [394, 174] width 4 height 4
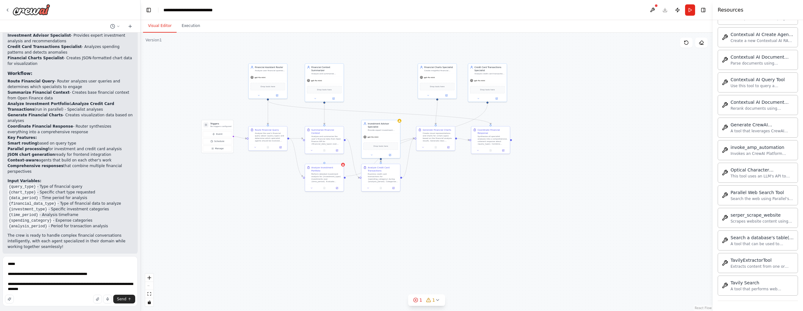
drag, startPoint x: 421, startPoint y: 92, endPoint x: 375, endPoint y: 92, distance: 46.7
click at [375, 92] on div ".deletable-edge-delete-btn { width: 20px; height: 20px; border: 0px solid #ffff…" at bounding box center [426, 172] width 572 height 278
click at [319, 109] on icon "Edge from d632eeb9-434d-4ca9-a2e5-32133019020e to 5fe8118a-a2cc-47df-8965-d72fc…" at bounding box center [374, 112] width 223 height 24
click at [319, 113] on icon "Edge from f3f3a291-f972-40ce-83fb-40043158fc40 to 45fed80e-98fd-4dc0-8a2b-11af5…" at bounding box center [319, 113] width 0 height 21
click at [319, 113] on icon at bounding box center [319, 114] width 2 height 3
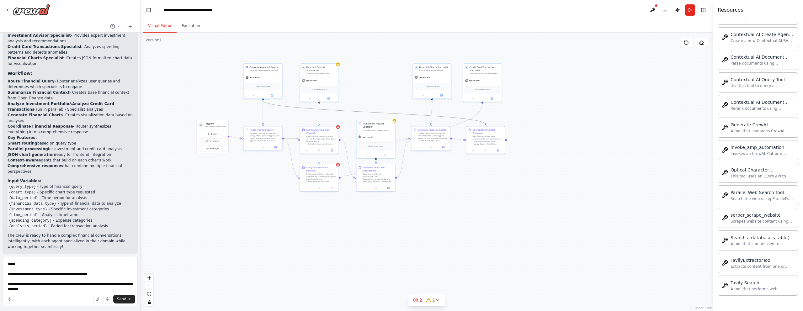
click at [301, 107] on icon "Edge from d632eeb9-434d-4ca9-a2e5-32133019020e to 5fe8118a-a2cc-47df-8965-d72fc…" at bounding box center [374, 112] width 223 height 24
click at [374, 112] on icon at bounding box center [373, 112] width 1 height 1
click at [433, 114] on div ".deletable-edge-delete-btn { width: 20px; height: 20px; border: 0px solid #ffff…" at bounding box center [426, 172] width 572 height 278
click at [432, 112] on icon "Edge from 3478bd20-1a20-4317-a8cc-7ee990cf3b2f to b78eadea-8413-410f-9c75-174f5…" at bounding box center [431, 112] width 2 height 24
click at [431, 112] on icon at bounding box center [431, 112] width 1 height 1
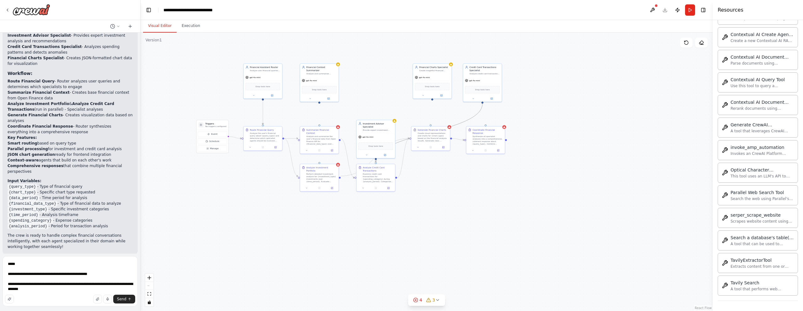
click at [470, 119] on icon "Edge from b50641db-6875-4c93-927c-c7c8e26501c1 to 41b04466-b84a-4f36-9448-6266a…" at bounding box center [429, 132] width 107 height 59
click at [467, 121] on icon "Edge from b50641db-6875-4c93-927c-c7c8e26501c1 to 41b04466-b84a-4f36-9448-6266a…" at bounding box center [429, 132] width 107 height 59
drag, startPoint x: 463, startPoint y: 122, endPoint x: 484, endPoint y: 116, distance: 21.1
click at [483, 116] on div ".deletable-edge-delete-btn { width: 20px; height: 20px; border: 0px solid #ffff…" at bounding box center [426, 172] width 572 height 278
drag, startPoint x: 486, startPoint y: 86, endPoint x: 514, endPoint y: 239, distance: 155.5
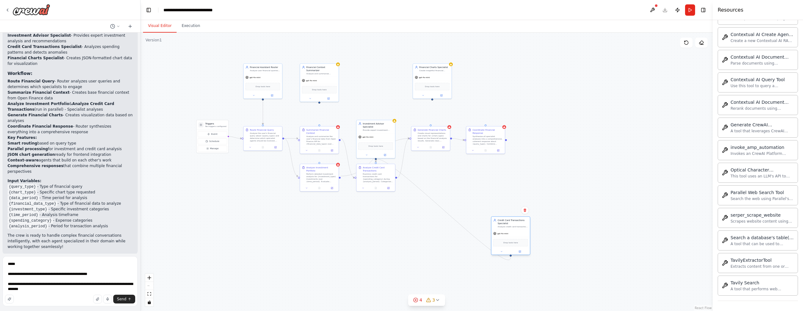
click at [514, 239] on div "Drop tools here" at bounding box center [510, 243] width 39 height 12
click at [439, 205] on icon "Edge from b50641db-6875-4c93-927c-c7c8e26501c1 to 41b04466-b84a-4f36-9448-6266a…" at bounding box center [443, 209] width 135 height 101
click at [443, 210] on icon at bounding box center [443, 209] width 3 height 3
drag, startPoint x: 380, startPoint y: 174, endPoint x: 323, endPoint y: 217, distance: 71.4
click at [323, 217] on div "Examine credit card transactions for {spending_category} during {analysis_perio…" at bounding box center [321, 221] width 30 height 10
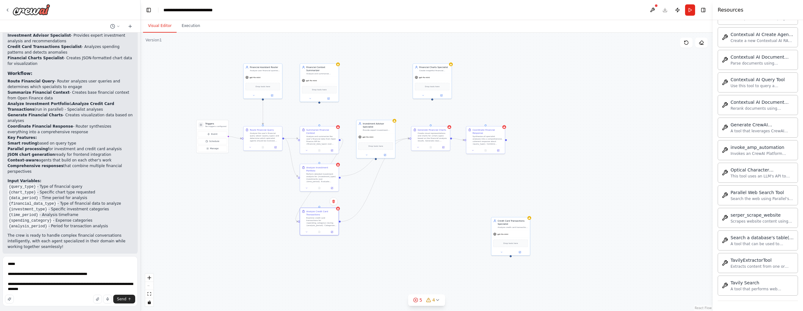
click at [340, 155] on div ".deletable-edge-delete-btn { width: 20px; height: 20px; border: 0px solid #ffff…" at bounding box center [426, 172] width 572 height 278
click at [334, 159] on icon "Edge from 45fed80e-98fd-4dc0-8a2b-11af5ae6f6c8 to 41b04466-b84a-4f36-9448-6266a…" at bounding box center [319, 180] width 47 height 83
click at [313, 193] on div ".deletable-edge-delete-btn { width: 20px; height: 20px; border: 0px solid #ffff…" at bounding box center [426, 172] width 572 height 278
click at [311, 193] on icon "Edge from 45fed80e-98fd-4dc0-8a2b-11af5ae6f6c8 to 41b04466-b84a-4f36-9448-6266a…" at bounding box center [319, 180] width 47 height 83
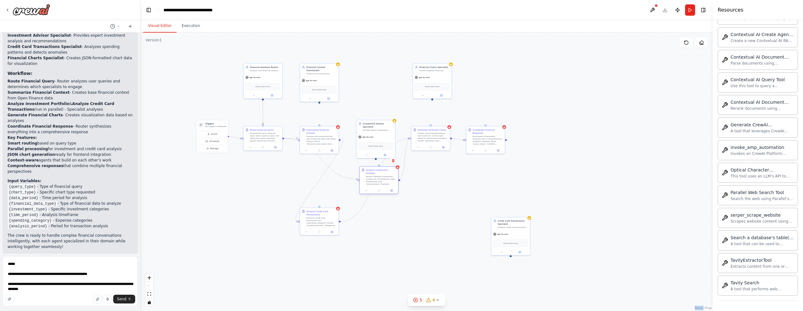
drag, startPoint x: 323, startPoint y: 168, endPoint x: 381, endPoint y: 170, distance: 57.7
click at [381, 170] on div "Analyze Investment Portfolio Perform detailed investment analysis for {investme…" at bounding box center [381, 176] width 30 height 17
click at [320, 177] on icon "Edge from 45fed80e-98fd-4dc0-8a2b-11af5ae6f6c8 to 41b04466-b84a-4f36-9448-6266a…" at bounding box center [319, 180] width 47 height 83
click at [326, 174] on div ".deletable-edge-delete-btn { width: 20px; height: 20px; border: 0px solid #ffff…" at bounding box center [426, 172] width 572 height 278
click at [320, 177] on icon "Edge from 45fed80e-98fd-4dc0-8a2b-11af5ae6f6c8 to 41b04466-b84a-4f36-9448-6266a…" at bounding box center [319, 180] width 47 height 83
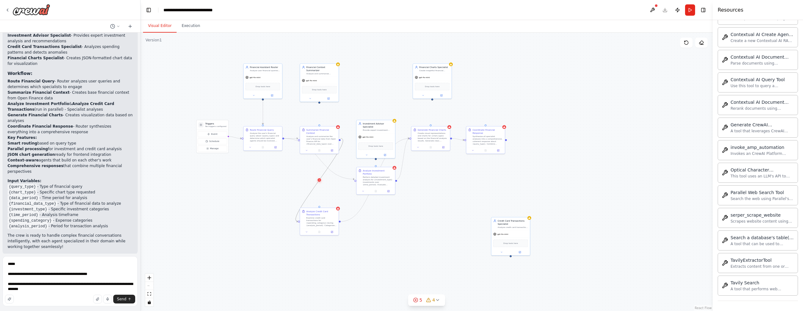
click at [320, 179] on button at bounding box center [318, 179] width 3 height 3
drag, startPoint x: 366, startPoint y: 177, endPoint x: 309, endPoint y: 175, distance: 57.1
click at [309, 175] on div "Perform detailed investment analysis for {investment_type} investments over {ti…" at bounding box center [321, 177] width 30 height 10
drag, startPoint x: 316, startPoint y: 221, endPoint x: 316, endPoint y: 213, distance: 7.2
click at [316, 213] on div "Examine credit card transactions for {spending_category} during {analysis_perio…" at bounding box center [321, 215] width 30 height 10
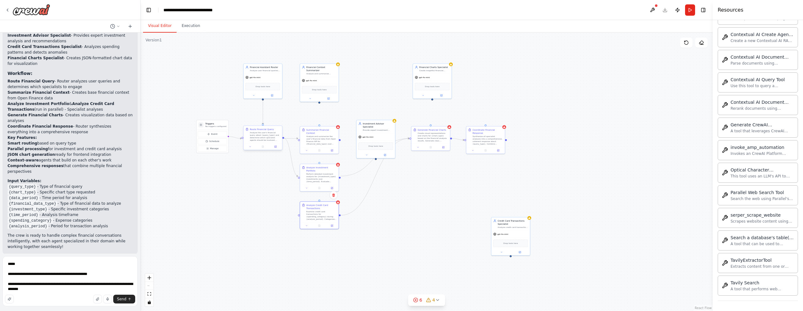
click at [269, 134] on div "Analyze the user's financial query about {query_type} and determine which speci…" at bounding box center [265, 136] width 30 height 10
drag, startPoint x: 283, startPoint y: 138, endPoint x: 302, endPoint y: 214, distance: 77.9
click at [302, 187] on div "Triggers No triggers configured Event Schedule Manage Financial Assistant Route…" at bounding box center [326, 117] width 286 height 139
click at [267, 140] on div "Analyze the user's financial query about {query_type} and determine which speci…" at bounding box center [265, 136] width 30 height 10
drag, startPoint x: 283, startPoint y: 138, endPoint x: 299, endPoint y: 213, distance: 77.2
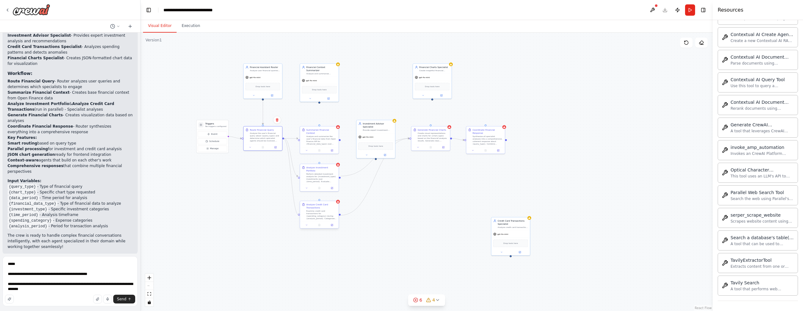
click at [299, 187] on div "Triggers No triggers configured Event Schedule Manage Financial Assistant Route…" at bounding box center [326, 117] width 286 height 139
drag, startPoint x: 372, startPoint y: 139, endPoint x: 434, endPoint y: 206, distance: 91.2
click at [434, 206] on div "gpt-4o-mini" at bounding box center [438, 202] width 39 height 7
click at [384, 166] on div ".deletable-edge-delete-btn { width: 20px; height: 20px; border: 0px solid #ffff…" at bounding box center [426, 172] width 572 height 278
click at [378, 166] on icon "Edge from 41b04466-b84a-4f36-9448-6266a694087a to b78eadea-8413-410f-9c75-174f5…" at bounding box center [374, 177] width 69 height 77
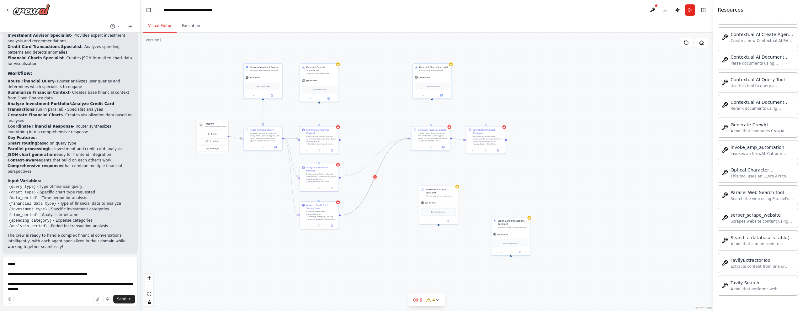
click at [375, 176] on icon at bounding box center [375, 177] width 3 height 3
click at [368, 165] on icon "Edge from 3561ef2f-0c68-4144-9bb1-3d87761533d7 to b78eadea-8413-410f-9c75-174f5…" at bounding box center [374, 158] width 69 height 38
click at [376, 157] on icon at bounding box center [375, 157] width 3 height 3
drag, startPoint x: 429, startPoint y: 137, endPoint x: 318, endPoint y: 255, distance: 162.4
click at [318, 255] on div "Create visual representations and charts for {chart_type} based on the financia…" at bounding box center [321, 255] width 30 height 10
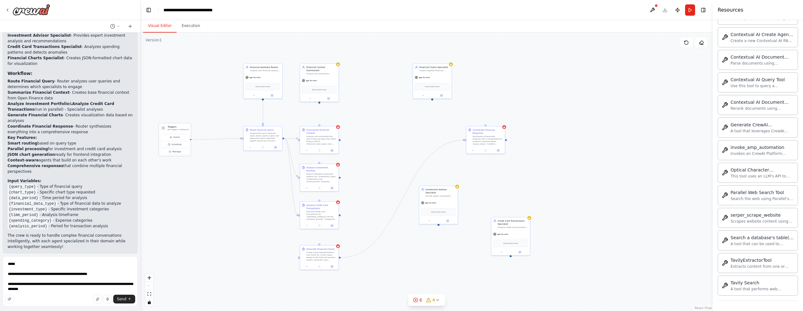
drag, startPoint x: 210, startPoint y: 121, endPoint x: 171, endPoint y: 124, distance: 39.0
click at [171, 124] on div "Triggers No triggers configured" at bounding box center [175, 128] width 32 height 10
drag, startPoint x: 272, startPoint y: 141, endPoint x: 240, endPoint y: 142, distance: 32.3
click at [240, 142] on div "Route Financial Query Analyze the user's financial query about {query_type} and…" at bounding box center [231, 135] width 39 height 18
click at [173, 126] on h3 "Triggers" at bounding box center [177, 126] width 21 height 3
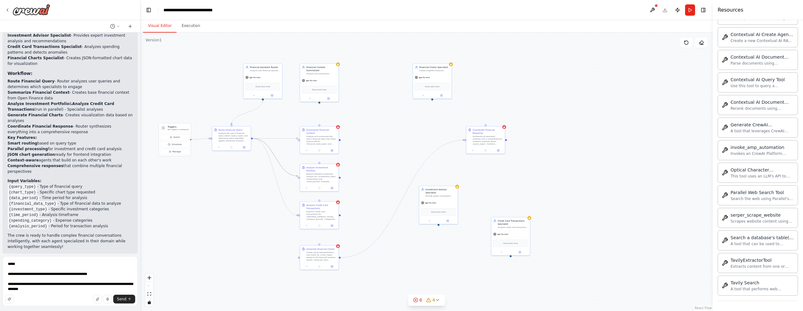
click at [270, 148] on icon "Edge from 6c930ac3-8f19-4ae2-ac17-2c3b1a92320a to 3561ef2f-0c68-4144-9bb1-3d877…" at bounding box center [275, 158] width 45 height 38
click at [276, 156] on icon at bounding box center [275, 157] width 3 height 3
click at [273, 168] on icon "Edge from 6c930ac3-8f19-4ae2-ac17-2c3b1a92320a to 41b04466-b84a-4f36-9448-6266a…" at bounding box center [275, 177] width 45 height 77
click at [276, 177] on icon at bounding box center [275, 177] width 3 height 3
click at [273, 139] on icon "Edge from 6c930ac3-8f19-4ae2-ac17-2c3b1a92320a to 45fed80e-98fd-4dc0-8a2b-11af5…" at bounding box center [275, 139] width 45 height 0
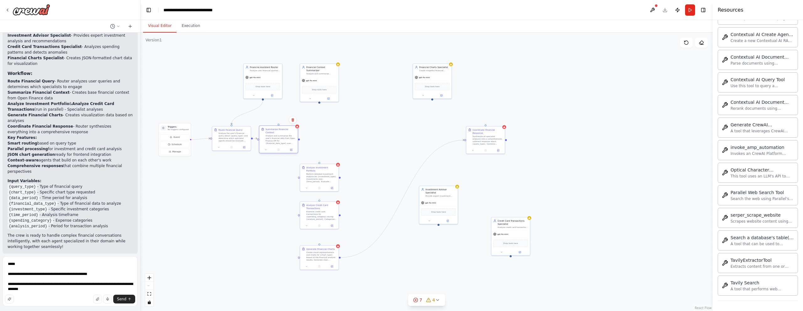
drag, startPoint x: 318, startPoint y: 136, endPoint x: 277, endPoint y: 136, distance: 41.7
click at [277, 136] on div "Analyze and summarize the user's financial data from Open Finance API for {fina…" at bounding box center [280, 139] width 30 height 10
drag, startPoint x: 230, startPoint y: 139, endPoint x: 222, endPoint y: 139, distance: 8.2
click at [222, 139] on div "Analyze the user's financial query about {query_type} and determine which speci…" at bounding box center [224, 136] width 30 height 10
drag, startPoint x: 177, startPoint y: 128, endPoint x: 175, endPoint y: 125, distance: 3.3
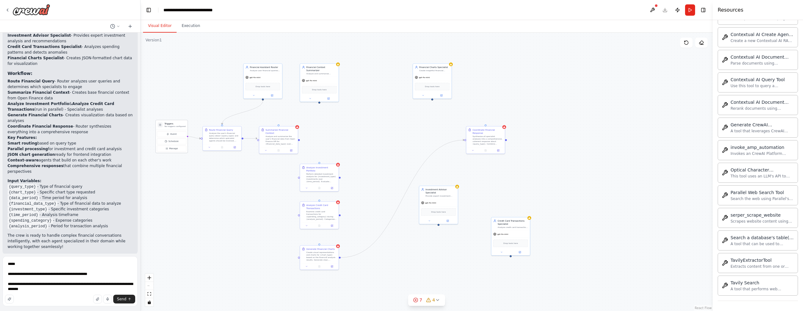
click at [175, 125] on div "Triggers No triggers configured" at bounding box center [174, 125] width 21 height 6
click at [194, 138] on icon "Edge from triggers to 6c930ac3-8f19-4ae2-ac17-2c3b1a92320a" at bounding box center [193, 137] width 13 height 2
click at [192, 136] on icon "Edge from triggers to 6c930ac3-8f19-4ae2-ac17-2c3b1a92320a" at bounding box center [193, 137] width 13 height 2
click at [194, 136] on icon "Edge from triggers to 6c930ac3-8f19-4ae2-ac17-2c3b1a92320a" at bounding box center [193, 137] width 13 height 2
click at [194, 137] on icon "Edge from triggers to 6c930ac3-8f19-4ae2-ac17-2c3b1a92320a" at bounding box center [193, 137] width 13 height 2
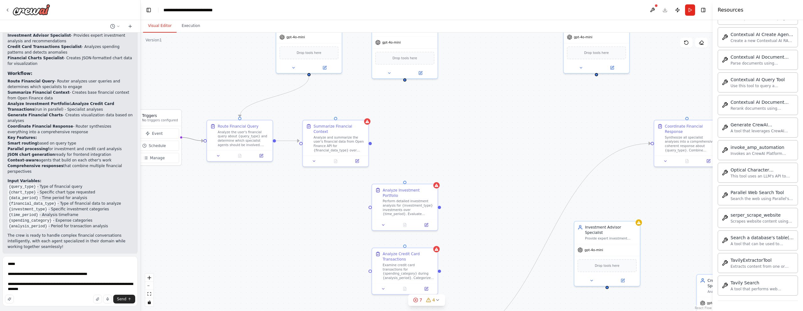
click at [190, 139] on icon "Edge from triggers to 6c930ac3-8f19-4ae2-ac17-2c3b1a92320a" at bounding box center [192, 138] width 23 height 3
click at [189, 139] on icon "Edge from triggers to 6c930ac3-8f19-4ae2-ac17-2c3b1a92320a" at bounding box center [192, 138] width 23 height 3
drag, startPoint x: 218, startPoint y: 139, endPoint x: 233, endPoint y: 137, distance: 15.4
click at [233, 138] on div "Route Financial Query Analyze the user's financial query about {query_type} and…" at bounding box center [255, 135] width 59 height 24
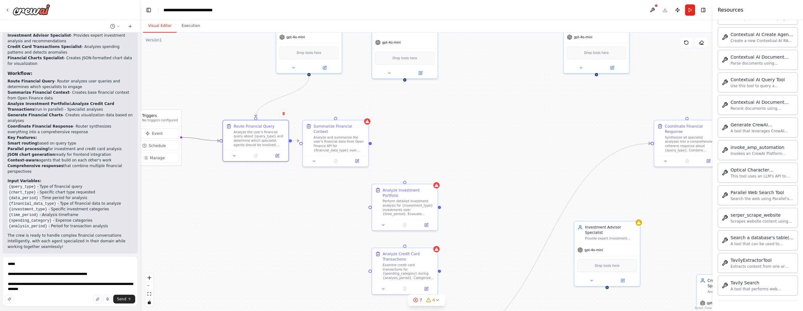
click at [196, 139] on icon "Edge from triggers to 6c930ac3-8f19-4ae2-ac17-2c3b1a92320a" at bounding box center [200, 138] width 39 height 3
click at [200, 138] on icon "Edge from triggers to 6c930ac3-8f19-4ae2-ac17-2c3b1a92320a" at bounding box center [200, 138] width 39 height 3
click at [199, 138] on icon "Edge from triggers to 6c930ac3-8f19-4ae2-ac17-2c3b1a92320a" at bounding box center [200, 138] width 39 height 3
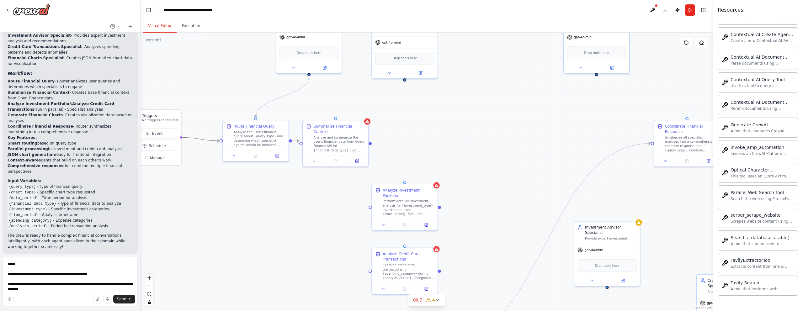
click at [202, 139] on icon "Edge from triggers to 6c930ac3-8f19-4ae2-ac17-2c3b1a92320a" at bounding box center [200, 138] width 39 height 3
drag, startPoint x: 220, startPoint y: 141, endPoint x: 300, endPoint y: 142, distance: 79.6
click at [300, 142] on div ".deletable-edge-delete-btn { width: 20px; height: 20px; border: 0px solid #ffff…" at bounding box center [426, 172] width 572 height 278
click at [198, 135] on div ".deletable-edge-delete-btn { width: 20px; height: 20px; border: 0px solid #ffff…" at bounding box center [426, 172] width 572 height 278
click at [180, 136] on div at bounding box center [181, 137] width 3 height 3
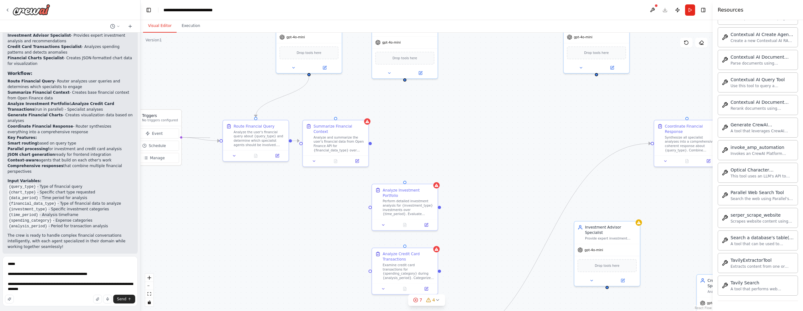
drag, startPoint x: 179, startPoint y: 138, endPoint x: 212, endPoint y: 136, distance: 32.6
click at [212, 137] on div ".deletable-edge-delete-btn { width: 20px; height: 20px; border: 0px solid #ffff…" at bounding box center [426, 172] width 572 height 278
drag, startPoint x: 233, startPoint y: 142, endPoint x: 350, endPoint y: 142, distance: 117.6
click at [350, 142] on div "Route Financial Query Analyze the user's financial query about {query_type} and…" at bounding box center [356, 135] width 59 height 24
click at [229, 137] on icon "Edge from triggers to 6c930ac3-8f19-4ae2-ac17-2c3b1a92320a" at bounding box center [259, 138] width 156 height 3
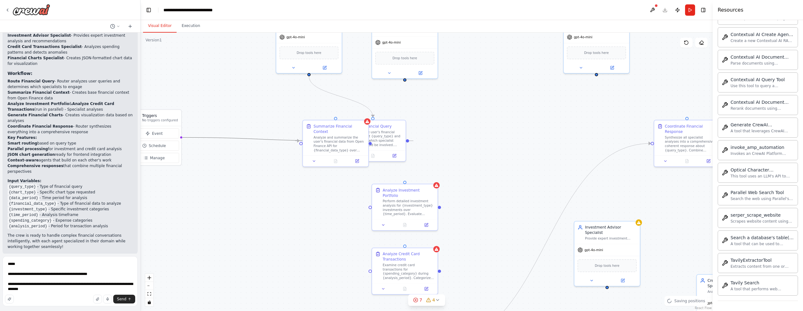
click at [235, 138] on icon "Edge from triggers to 6c930ac3-8f19-4ae2-ac17-2c3b1a92320a" at bounding box center [259, 138] width 156 height 3
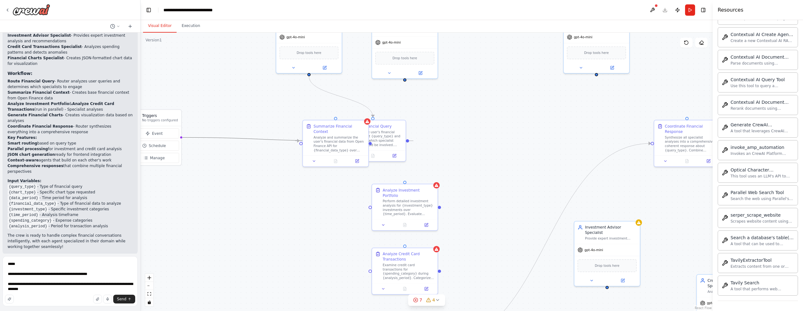
click at [235, 138] on icon "Edge from triggers to 6c930ac3-8f19-4ae2-ac17-2c3b1a92320a" at bounding box center [259, 138] width 156 height 3
drag, startPoint x: 348, startPoint y: 143, endPoint x: 306, endPoint y: 216, distance: 84.3
click at [306, 216] on div "Analyze and summarize the user's financial data from Open Finance API for {fina…" at bounding box center [297, 217] width 52 height 17
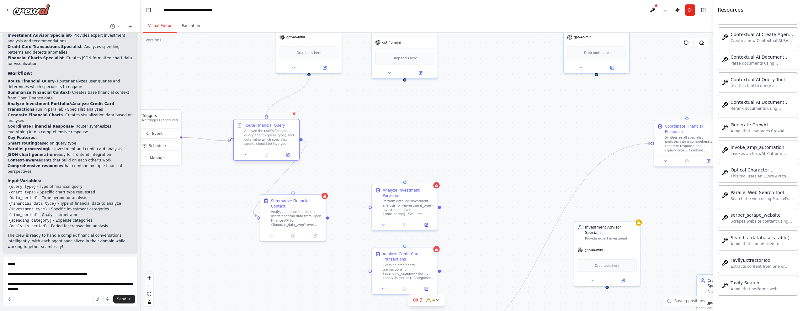
drag, startPoint x: 368, startPoint y: 141, endPoint x: 262, endPoint y: 142, distance: 105.6
click at [262, 142] on div "Analyze the user's financial query about {query_type} and determine which speci…" at bounding box center [270, 137] width 52 height 17
drag, startPoint x: 262, startPoint y: 142, endPoint x: 366, endPoint y: 142, distance: 104.1
click at [366, 144] on div "Analyze the user's financial query about {query_type} and determine which speci…" at bounding box center [371, 142] width 52 height 17
drag, startPoint x: 337, startPoint y: 140, endPoint x: 258, endPoint y: 214, distance: 107.3
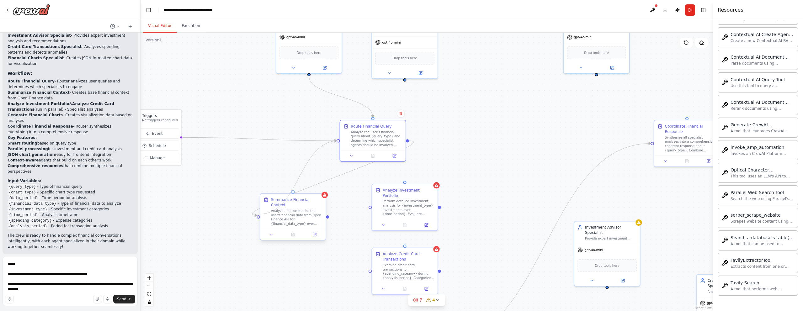
click at [259, 214] on div ".deletable-edge-delete-btn { width: 20px; height: 20px; border: 0px solid #ffff…" at bounding box center [426, 172] width 572 height 278
drag, startPoint x: 328, startPoint y: 139, endPoint x: 258, endPoint y: 215, distance: 102.7
click at [258, 215] on div ".deletable-edge-delete-btn { width: 20px; height: 20px; border: 0px solid #ffff…" at bounding box center [416, 105] width 485 height 236
drag, startPoint x: 337, startPoint y: 141, endPoint x: 257, endPoint y: 214, distance: 108.5
click at [257, 214] on div ".deletable-edge-delete-btn { width: 20px; height: 20px; border: 0px solid #ffff…" at bounding box center [426, 172] width 572 height 278
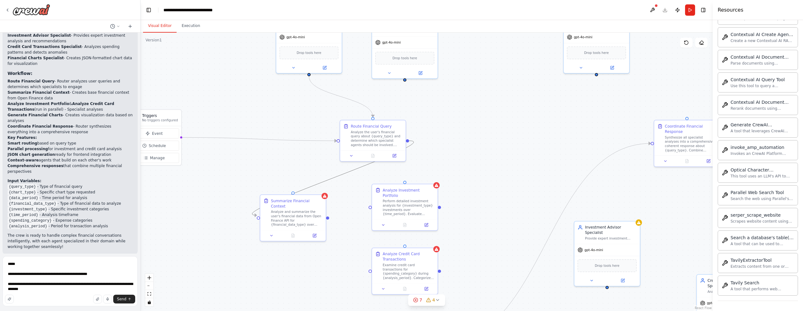
click at [328, 178] on icon "Edge from 6c930ac3-8f19-4ae2-ac17-2c3b1a92320a to 45fed80e-98fd-4dc0-8a2b-11af5…" at bounding box center [332, 178] width 161 height 75
click at [334, 178] on icon at bounding box center [333, 178] width 4 height 5
drag, startPoint x: 297, startPoint y: 214, endPoint x: 281, endPoint y: 194, distance: 25.9
click at [281, 198] on div "Analyze and summarize the user's financial data from Open Finance API for {fina…" at bounding box center [286, 206] width 52 height 17
drag, startPoint x: 278, startPoint y: 172, endPoint x: 292, endPoint y: 194, distance: 25.7
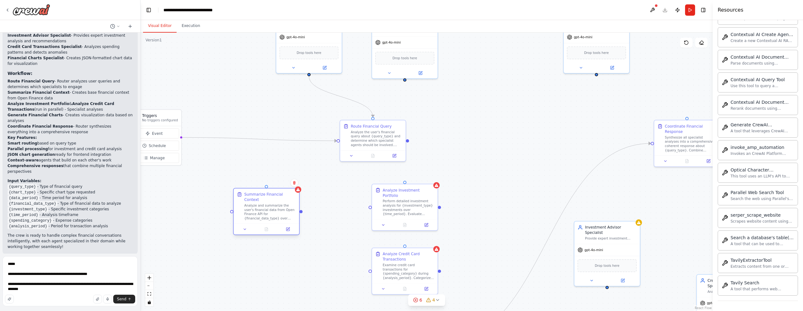
click at [292, 194] on div "Summarize Financial Context Analyze and summarize the user's financial data fro…" at bounding box center [267, 205] width 66 height 35
drag, startPoint x: 293, startPoint y: 192, endPoint x: 179, endPoint y: 137, distance: 127.0
click at [179, 137] on div "Triggers No triggers configured Event Schedule Manage Financial Assistant Route…" at bounding box center [416, 105] width 485 height 236
drag, startPoint x: 293, startPoint y: 192, endPoint x: 179, endPoint y: 137, distance: 126.5
click at [179, 137] on div "Triggers No triggers configured Event Schedule Manage Financial Assistant Route…" at bounding box center [416, 105] width 485 height 236
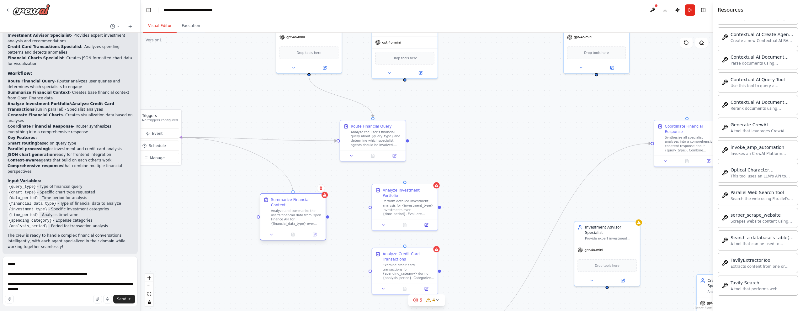
drag, startPoint x: 179, startPoint y: 137, endPoint x: 293, endPoint y: 194, distance: 127.7
click at [293, 194] on div "Triggers No triggers configured Event Schedule Manage Financial Assistant Route…" at bounding box center [416, 105] width 485 height 236
click at [281, 141] on icon "Edge from triggers to 6c930ac3-8f19-4ae2-ac17-2c3b1a92320a" at bounding box center [259, 138] width 156 height 3
click at [272, 140] on icon "Edge from triggers to 6c930ac3-8f19-4ae2-ac17-2c3b1a92320a" at bounding box center [259, 138] width 156 height 3
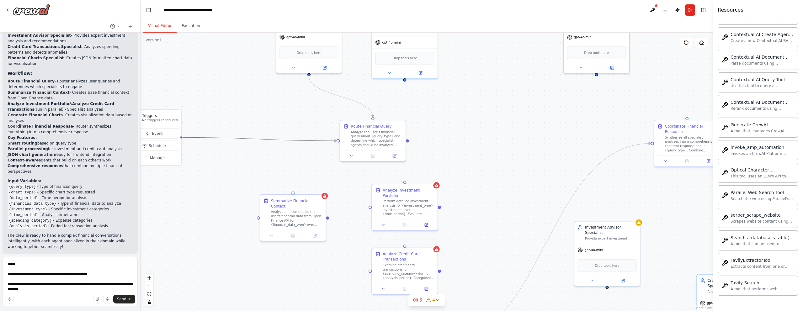
click at [272, 140] on icon "Edge from triggers to 6c930ac3-8f19-4ae2-ac17-2c3b1a92320a" at bounding box center [259, 138] width 156 height 3
click at [300, 158] on div ".deletable-edge-delete-btn { width: 20px; height: 20px; border: 0px solid #ffff…" at bounding box center [426, 172] width 572 height 278
drag, startPoint x: 307, startPoint y: 215, endPoint x: 277, endPoint y: 182, distance: 44.4
click at [277, 182] on div "Analyze and summarize the user's financial data from Open Finance API for {fina…" at bounding box center [265, 185] width 52 height 17
click at [261, 159] on div ".deletable-edge-delete-btn { width: 20px; height: 20px; border: 0px solid #ffff…" at bounding box center [426, 172] width 572 height 278
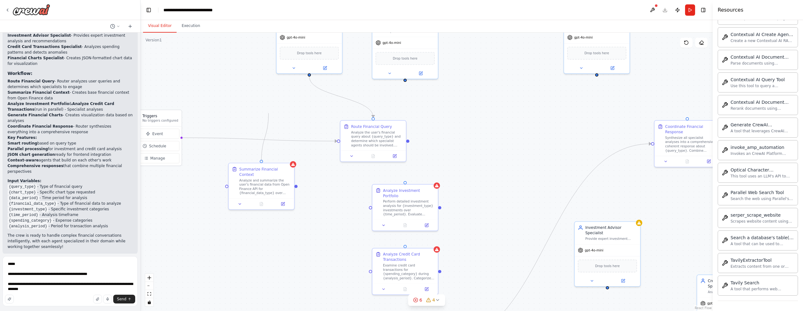
drag, startPoint x: 261, startPoint y: 160, endPoint x: 269, endPoint y: 114, distance: 46.4
click at [269, 113] on div ".deletable-edge-delete-btn { width: 20px; height: 20px; border: 0px solid #ffff…" at bounding box center [426, 172] width 572 height 278
click at [269, 112] on div ".deletable-edge-delete-btn { width: 20px; height: 20px; border: 0px solid #ffff…" at bounding box center [426, 172] width 572 height 278
drag, startPoint x: 260, startPoint y: 156, endPoint x: 311, endPoint y: 69, distance: 100.7
click at [311, 69] on div "Triggers No triggers configured Event Schedule Manage Financial Assistant Route…" at bounding box center [417, 103] width 485 height 236
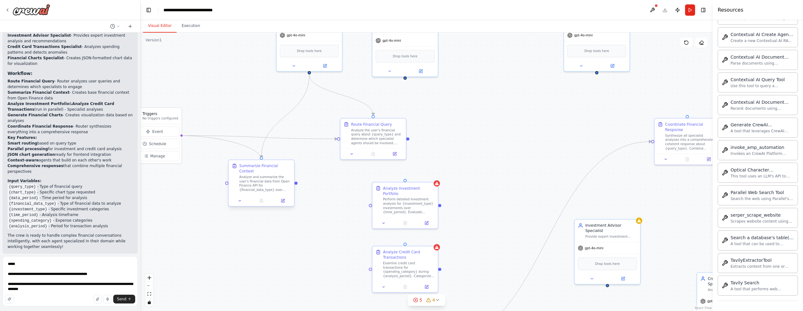
drag, startPoint x: 180, startPoint y: 135, endPoint x: 258, endPoint y: 161, distance: 82.4
click at [258, 161] on div "Triggers No triggers configured Event Schedule Manage Financial Assistant Route…" at bounding box center [417, 103] width 485 height 236
drag, startPoint x: 262, startPoint y: 158, endPoint x: 179, endPoint y: 134, distance: 86.1
click at [179, 134] on div "Triggers No triggers configured Event Schedule Manage Financial Assistant Route…" at bounding box center [417, 103] width 485 height 236
drag, startPoint x: 269, startPoint y: 172, endPoint x: 484, endPoint y: 129, distance: 219.1
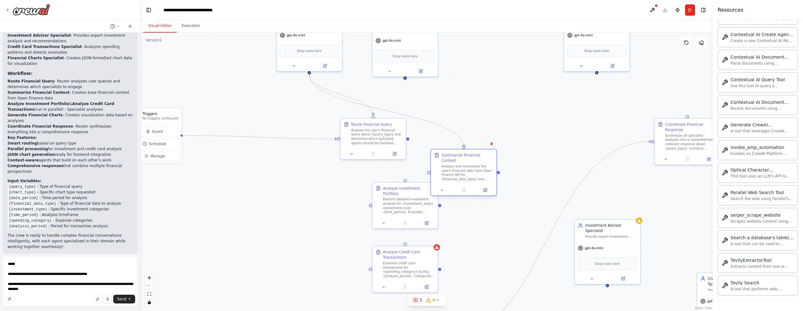
click at [484, 164] on div "Analyze and summarize the user's financial data from Open Finance API for {fina…" at bounding box center [467, 172] width 52 height 17
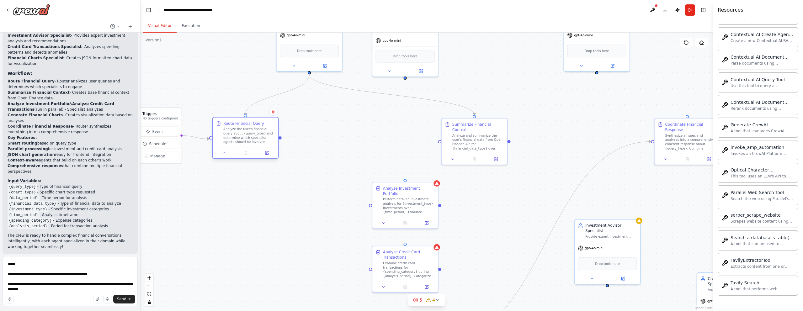
drag, startPoint x: 366, startPoint y: 140, endPoint x: 241, endPoint y: 139, distance: 125.1
click at [241, 139] on div "Analyze the user's financial query about {query_type} and determine which speci…" at bounding box center [249, 135] width 52 height 17
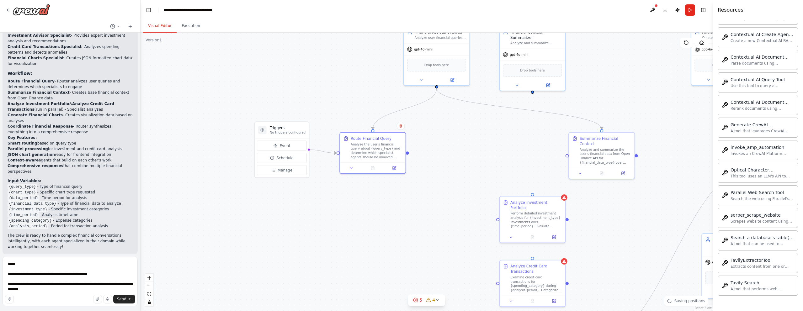
drag, startPoint x: 228, startPoint y: 194, endPoint x: 354, endPoint y: 206, distance: 126.9
click at [355, 207] on div ".deletable-edge-delete-btn { width: 20px; height: 20px; border: 0px solid #ffff…" at bounding box center [426, 172] width 572 height 278
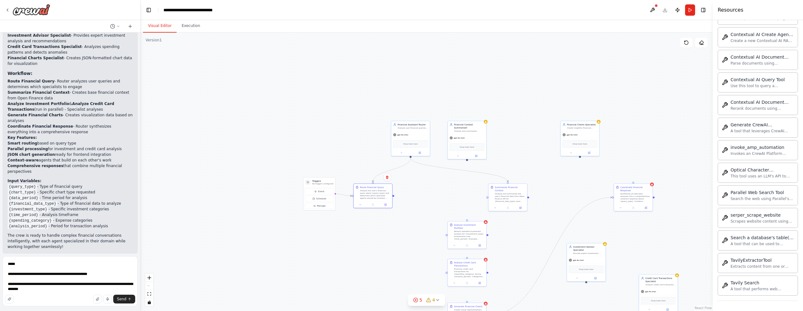
drag, startPoint x: 458, startPoint y: 121, endPoint x: 425, endPoint y: 185, distance: 71.4
click at [425, 185] on div ".deletable-edge-delete-btn { width: 20px; height: 20px; border: 0px solid #ffff…" at bounding box center [426, 172] width 572 height 278
drag, startPoint x: 460, startPoint y: 136, endPoint x: 459, endPoint y: 108, distance: 27.9
click at [470, 99] on span "gpt-4o-mini" at bounding box center [468, 99] width 11 height 3
drag, startPoint x: 407, startPoint y: 125, endPoint x: 408, endPoint y: 105, distance: 19.5
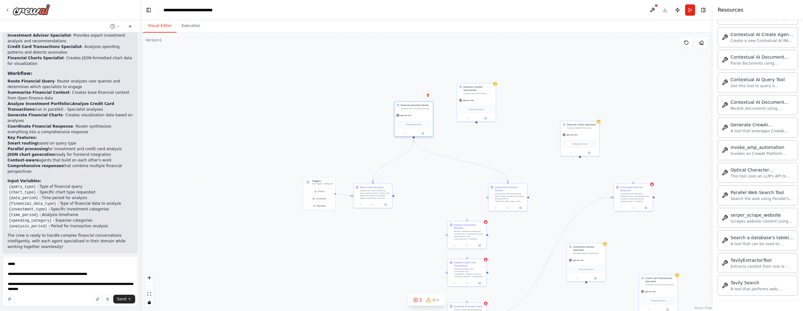
click at [409, 105] on div "Financial Assistant Router" at bounding box center [415, 104] width 30 height 3
drag, startPoint x: 323, startPoint y: 177, endPoint x: 329, endPoint y: 179, distance: 7.1
click at [329, 179] on div ".deletable-edge-delete-btn { width: 20px; height: 20px; border: 0px solid #ffff…" at bounding box center [426, 172] width 572 height 278
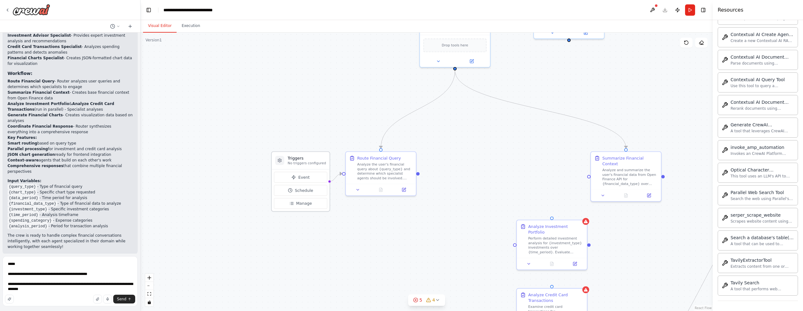
drag, startPoint x: 303, startPoint y: 153, endPoint x: 309, endPoint y: 161, distance: 10.0
click at [309, 161] on div "Triggers No triggers configured" at bounding box center [306, 160] width 38 height 10
click at [333, 112] on div ".deletable-edge-delete-btn { width: 20px; height: 20px; border: 0px solid #ffff…" at bounding box center [426, 172] width 572 height 278
drag, startPoint x: 368, startPoint y: 164, endPoint x: 380, endPoint y: 164, distance: 11.9
click at [380, 164] on div "Analyze the user's financial query about {query_type} and determine which speci…" at bounding box center [395, 170] width 55 height 18
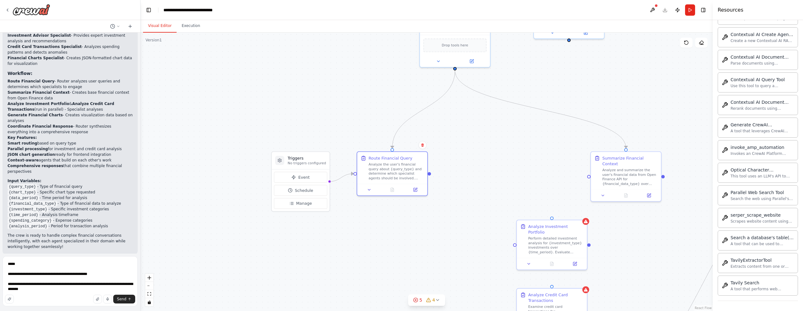
click at [464, 237] on div ".deletable-edge-delete-btn { width: 20px; height: 20px; border: 0px solid #ffff…" at bounding box center [426, 172] width 572 height 278
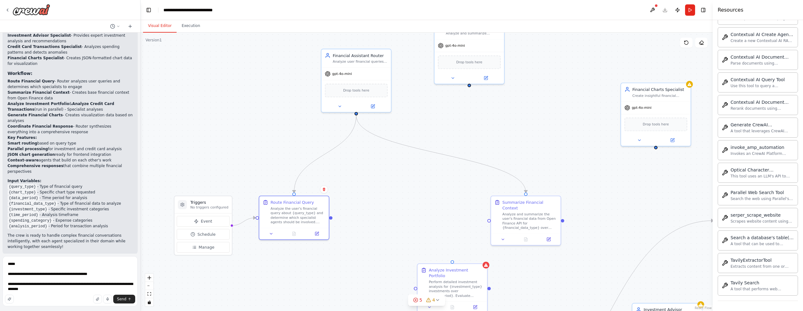
drag, startPoint x: 488, startPoint y: 160, endPoint x: 389, endPoint y: 204, distance: 108.2
click at [389, 204] on div ".deletable-edge-delete-btn { width: 20px; height: 20px; border: 0px solid #ffff…" at bounding box center [426, 172] width 572 height 278
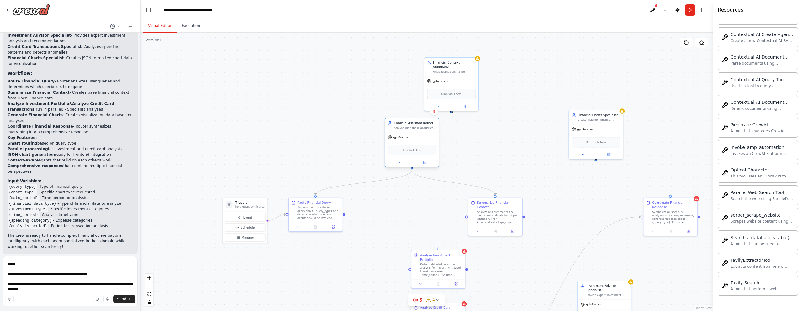
drag, startPoint x: 367, startPoint y: 96, endPoint x: 417, endPoint y: 129, distance: 58.9
click at [417, 129] on div "Financial Assistant Router Analyze user financial queries and route them to the…" at bounding box center [412, 125] width 54 height 14
drag, startPoint x: 315, startPoint y: 196, endPoint x: 342, endPoint y: 213, distance: 32.1
click at [342, 213] on div "Route Financial Query Analyze the user's financial query about {query_type} and…" at bounding box center [315, 214] width 55 height 34
click at [344, 179] on div ".deletable-edge-delete-btn { width: 20px; height: 20px; border: 0px solid #ffff…" at bounding box center [426, 172] width 572 height 278
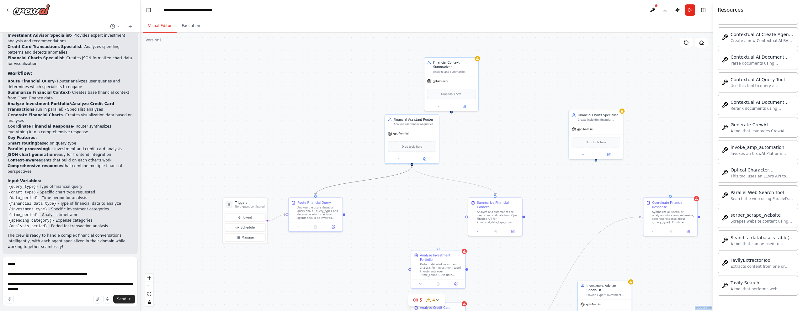
click at [353, 181] on icon "Edge from d632eeb9-434d-4ca9-a2e5-32133019020e to 6c930ac3-8f19-4ae2-ac17-2c3b1…" at bounding box center [363, 180] width 96 height 29
click at [365, 180] on icon at bounding box center [363, 181] width 3 height 4
click at [365, 180] on div ".deletable-edge-delete-btn { width: 20px; height: 20px; border: 0px solid #ffff…" at bounding box center [426, 172] width 572 height 278
click at [450, 181] on icon "Edge from d632eeb9-434d-4ca9-a2e5-32133019020e to 45fed80e-98fd-4dc0-8a2b-11af5…" at bounding box center [453, 180] width 83 height 29
click at [451, 180] on button at bounding box center [453, 180] width 5 height 5
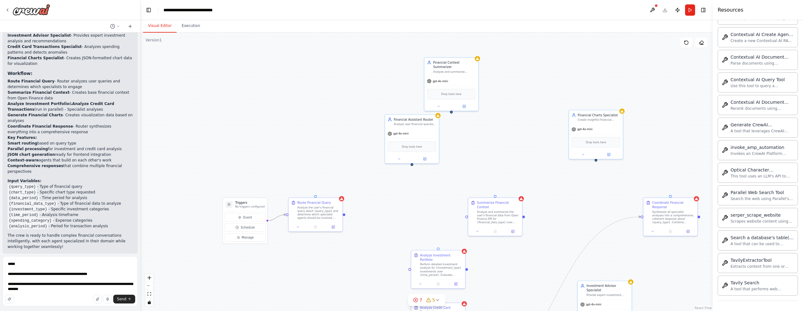
click at [281, 217] on icon "Edge from triggers to 6c930ac3-8f19-4ae2-ac17-2c3b1a92320a" at bounding box center [276, 218] width 19 height 6
click at [279, 217] on icon "Edge from triggers to 6c930ac3-8f19-4ae2-ac17-2c3b1a92320a" at bounding box center [276, 218] width 19 height 6
click at [259, 209] on div "Triggers No triggers configured" at bounding box center [245, 204] width 45 height 13
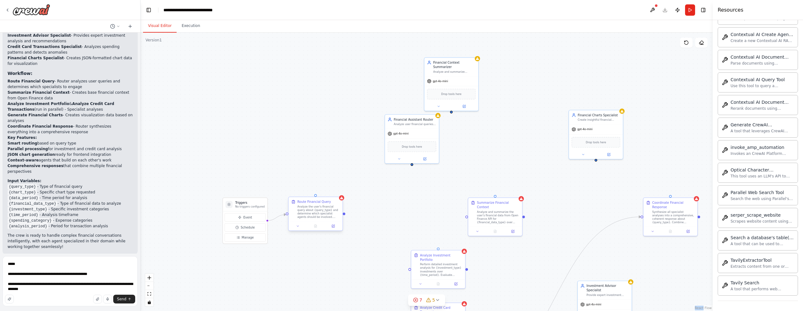
click at [329, 222] on div at bounding box center [315, 226] width 54 height 9
click at [339, 190] on icon at bounding box center [337, 191] width 4 height 4
click at [325, 185] on div ".deletable-edge-delete-btn { width: 20px; height: 20px; border: 0px solid #ffff…" at bounding box center [426, 172] width 572 height 278
click at [325, 212] on div "Analyze the user's financial query about {query_type} and determine which speci…" at bounding box center [318, 212] width 42 height 14
click at [337, 192] on icon at bounding box center [337, 190] width 3 height 3
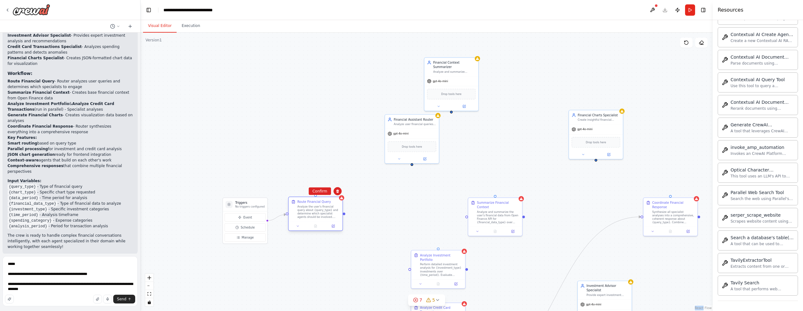
click at [321, 216] on div "Analyze the user's financial query about {query_type} and determine which speci…" at bounding box center [318, 212] width 42 height 14
click at [335, 230] on div "Route Financial Query Analyze the user's financial query about {query_type} and…" at bounding box center [315, 214] width 55 height 34
click at [334, 226] on icon at bounding box center [333, 226] width 3 height 3
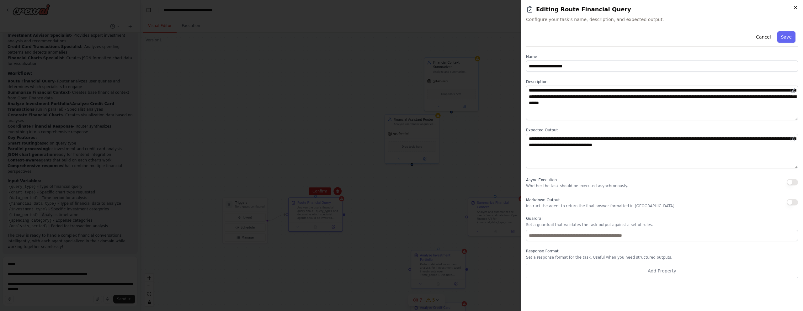
click at [795, 9] on icon "button" at bounding box center [795, 7] width 5 height 5
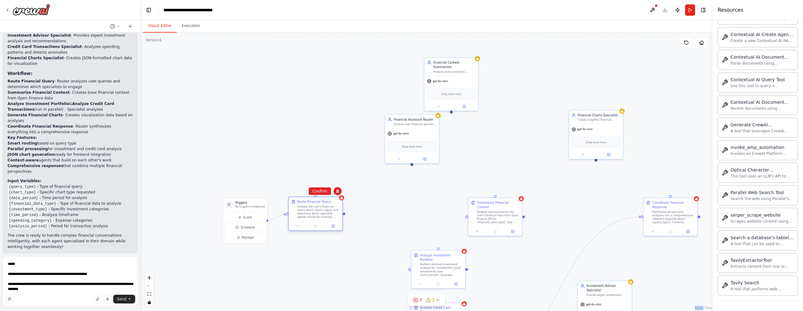
click at [316, 221] on div "Route Financial Query Analyze the user's financial query about {query_type} and…" at bounding box center [315, 209] width 54 height 24
click at [320, 213] on div "Analyze the user's financial query about {query_type} and determine which speci…" at bounding box center [318, 212] width 42 height 14
click at [333, 230] on div at bounding box center [315, 226] width 54 height 9
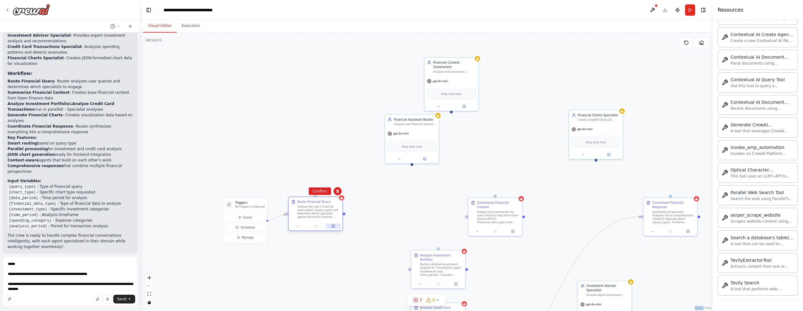
click at [333, 224] on icon at bounding box center [332, 225] width 3 height 3
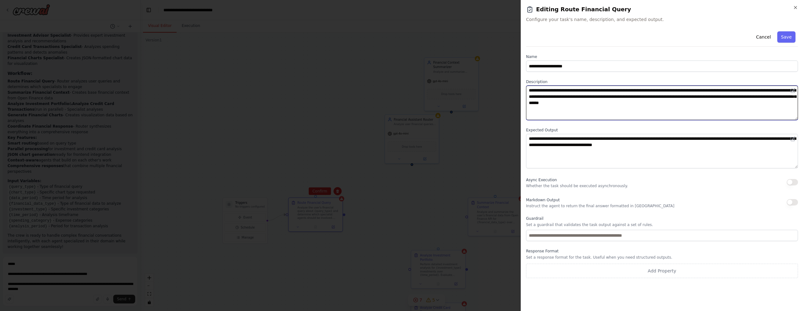
click at [554, 100] on textarea "**********" at bounding box center [662, 103] width 272 height 34
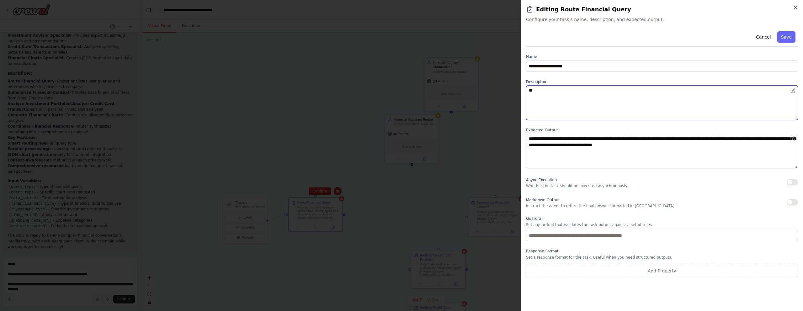
type textarea "*"
type textarea "**"
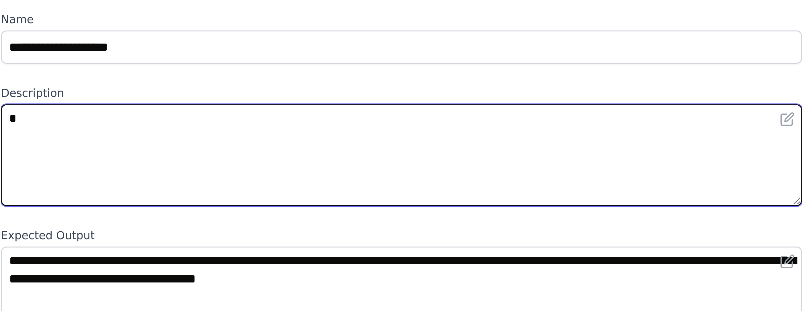
type textarea "**********"
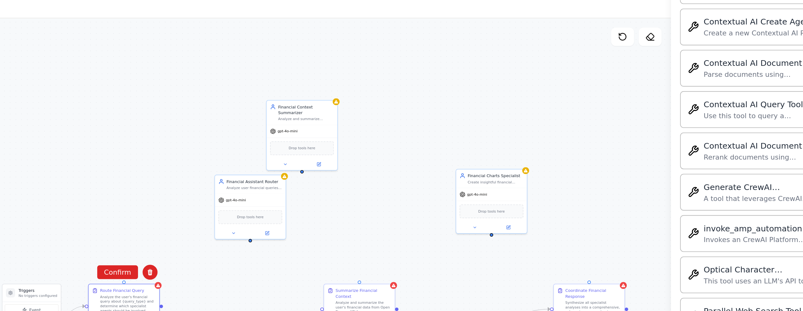
type textarea "**********"
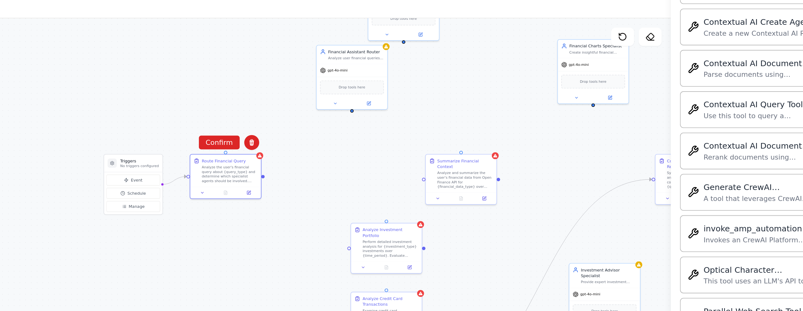
drag, startPoint x: 530, startPoint y: 126, endPoint x: 585, endPoint y: 55, distance: 90.3
click at [585, 55] on div ".deletable-edge-delete-btn { width: 20px; height: 20px; border: 0px solid #ffff…" at bounding box center [426, 172] width 572 height 278
click at [537, 112] on div ".deletable-edge-delete-btn { width: 20px; height: 20px; border: 0px solid #ffff…" at bounding box center [426, 172] width 572 height 278
click at [472, 99] on button "Confirm" at bounding box center [465, 100] width 22 height 8
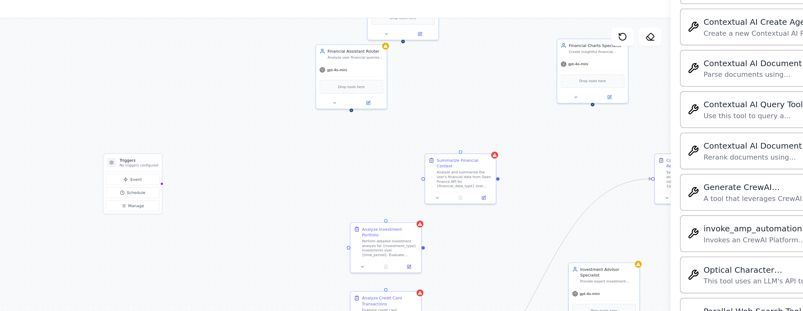
click at [474, 92] on div ".deletable-edge-delete-btn { width: 20px; height: 20px; border: 0px solid #ffff…" at bounding box center [426, 172] width 572 height 278
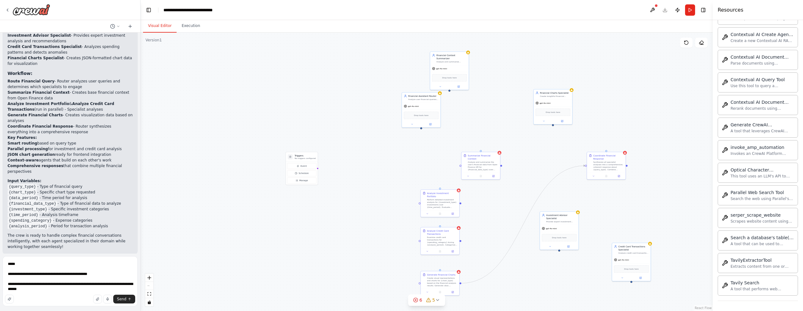
drag, startPoint x: 481, startPoint y: 126, endPoint x: 364, endPoint y: 178, distance: 127.7
click at [364, 178] on div ".deletable-edge-delete-btn { width: 20px; height: 20px; border: 0px solid #ffff…" at bounding box center [426, 172] width 572 height 278
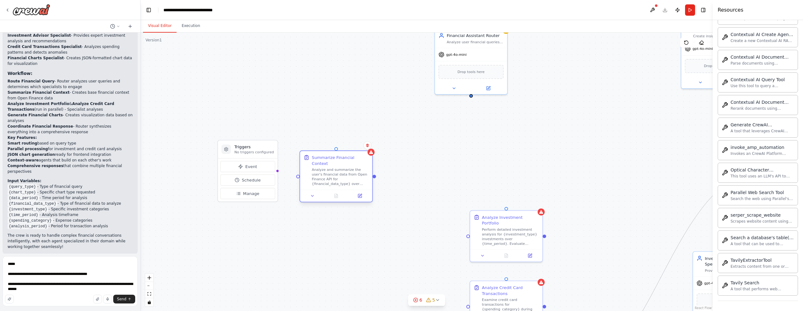
drag, startPoint x: 588, startPoint y: 162, endPoint x: 341, endPoint y: 171, distance: 247.5
click at [341, 171] on div "Analyze and summarize the user's financial data from Open Finance API for {fina…" at bounding box center [340, 176] width 57 height 19
drag, startPoint x: 275, startPoint y: 171, endPoint x: 300, endPoint y: 172, distance: 25.1
click at [300, 172] on div "Triggers No triggers configured Event Schedule Manage Financial Assistant Route…" at bounding box center [519, 123] width 535 height 260
drag, startPoint x: 275, startPoint y: 171, endPoint x: 298, endPoint y: 174, distance: 22.9
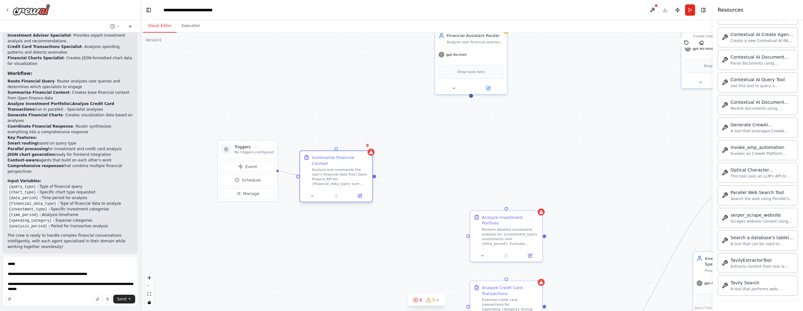
click at [298, 174] on div "Triggers No triggers configured Event Schedule Manage Financial Assistant Route…" at bounding box center [519, 123] width 535 height 260
click at [334, 174] on div "Analyze and summarize the user's financial data from Open Finance API for {fina…" at bounding box center [340, 176] width 57 height 19
click at [363, 194] on div at bounding box center [336, 196] width 72 height 12
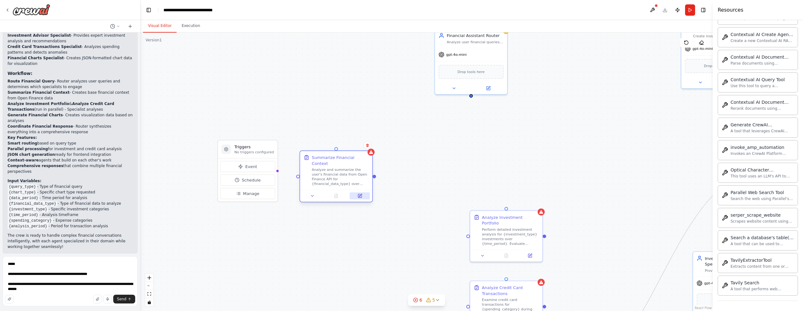
click at [361, 194] on icon at bounding box center [359, 195] width 3 height 3
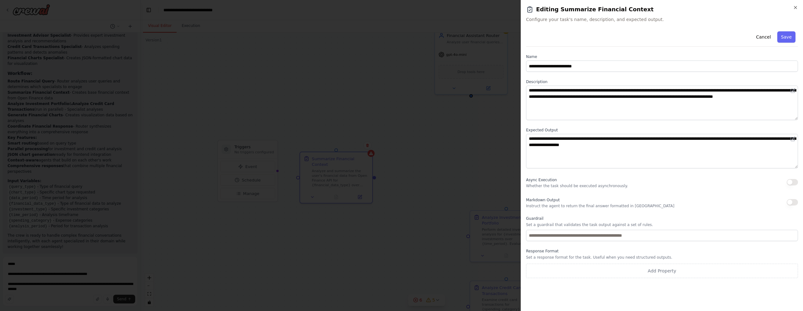
click at [796, 40] on div "Cancel Save" at bounding box center [662, 38] width 272 height 18
click at [794, 40] on button "Save" at bounding box center [786, 36] width 18 height 11
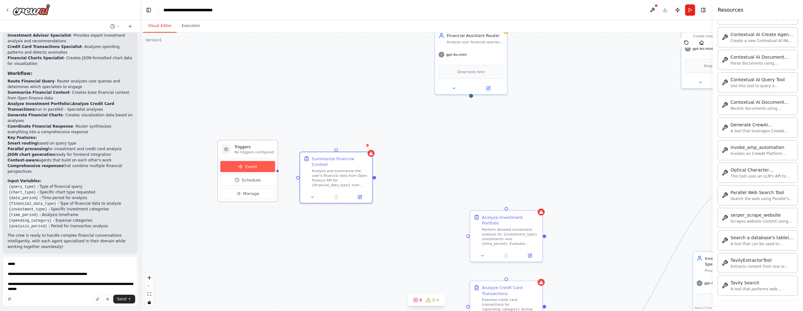
click at [247, 168] on span "Event" at bounding box center [251, 167] width 12 height 6
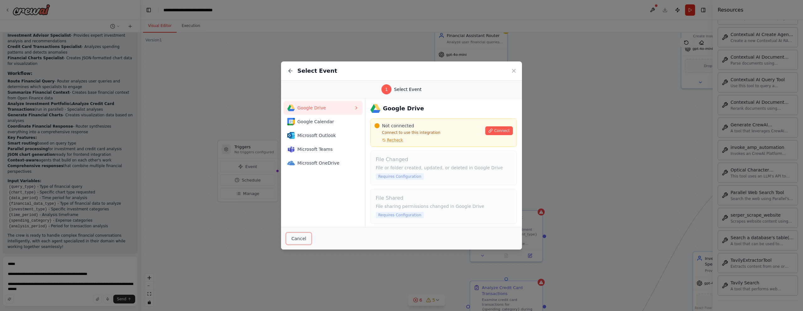
click at [296, 233] on button "Cancel" at bounding box center [298, 239] width 25 height 12
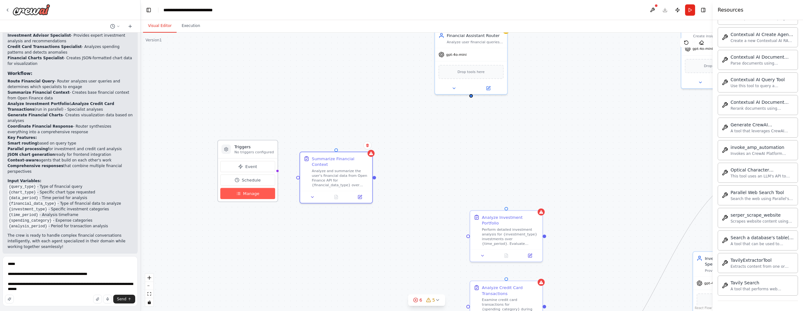
click at [253, 193] on span "Manage" at bounding box center [251, 194] width 16 height 6
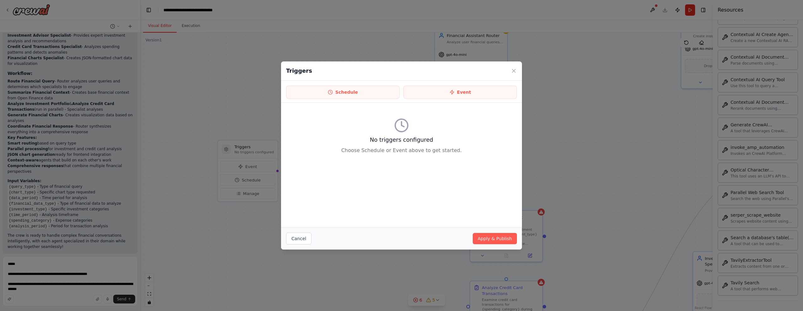
click at [371, 82] on div "Schedule Event" at bounding box center [401, 92] width 241 height 22
click at [377, 86] on button "Schedule" at bounding box center [342, 92] width 113 height 13
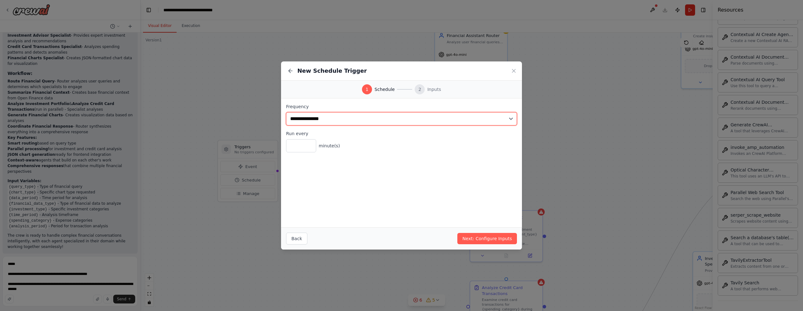
click at [312, 118] on select "**********" at bounding box center [401, 118] width 231 height 13
click at [292, 235] on button "Back" at bounding box center [296, 239] width 21 height 12
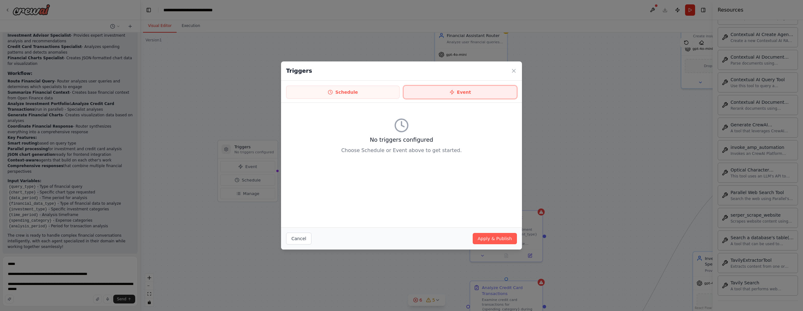
click at [461, 93] on button "Event" at bounding box center [459, 92] width 113 height 13
